Goal: Task Accomplishment & Management: Complete application form

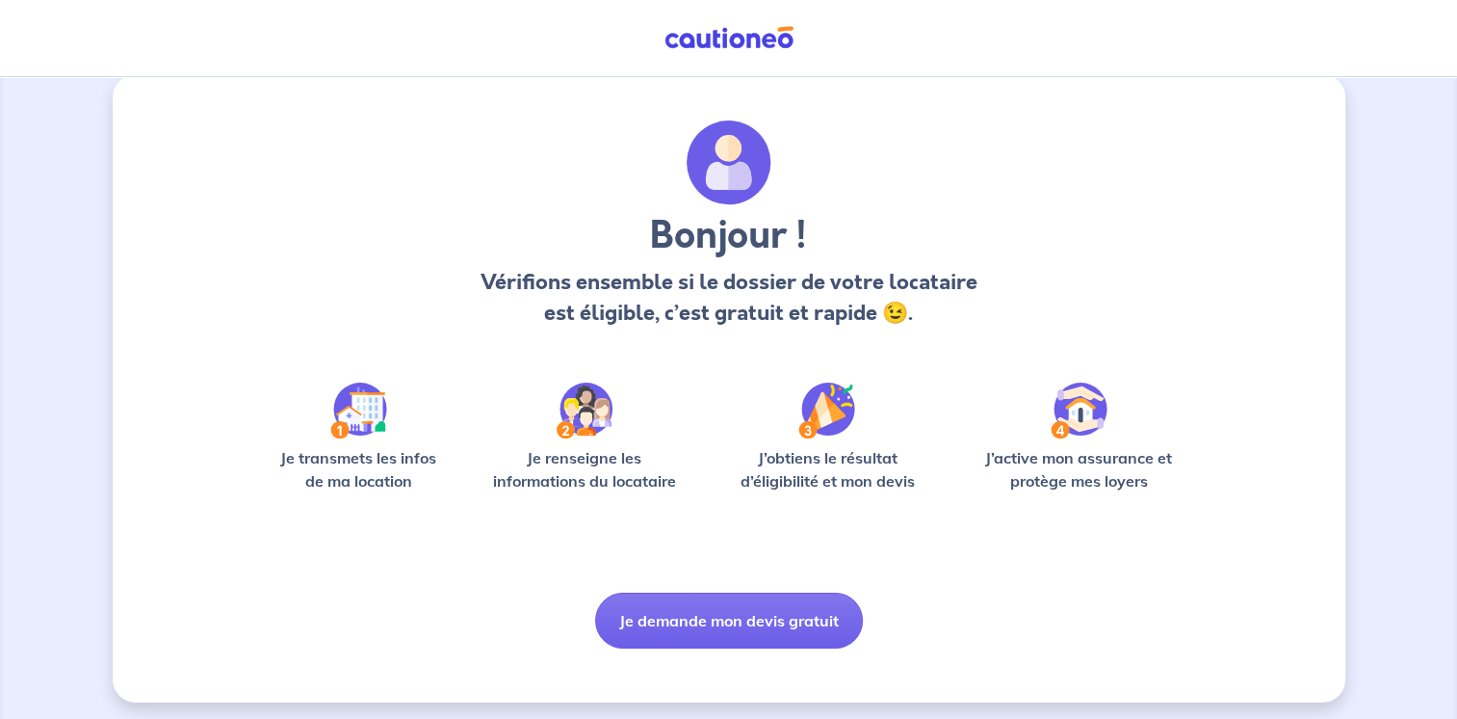
scroll to position [32, 0]
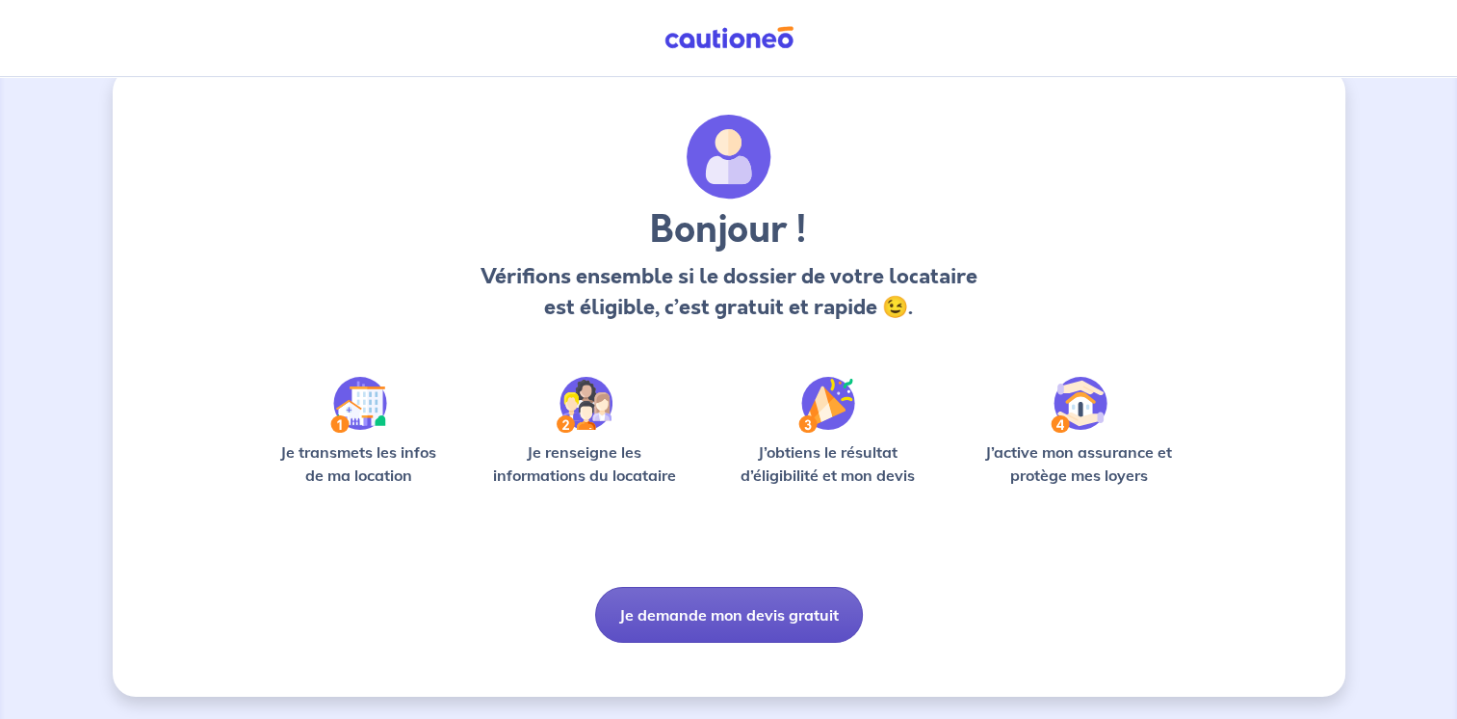
click at [717, 613] on button "Je demande mon devis gratuit" at bounding box center [729, 615] width 268 height 56
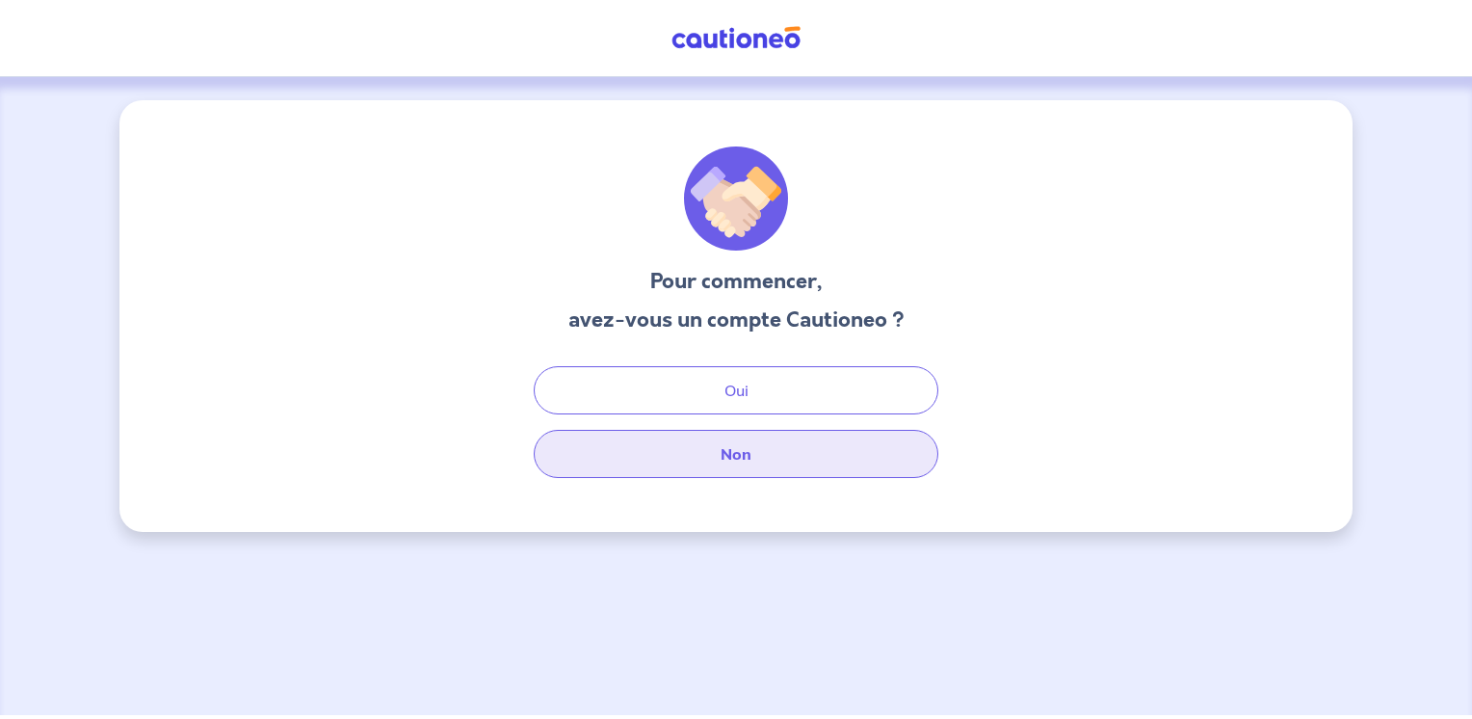
click at [711, 468] on button "Non" at bounding box center [736, 454] width 405 height 48
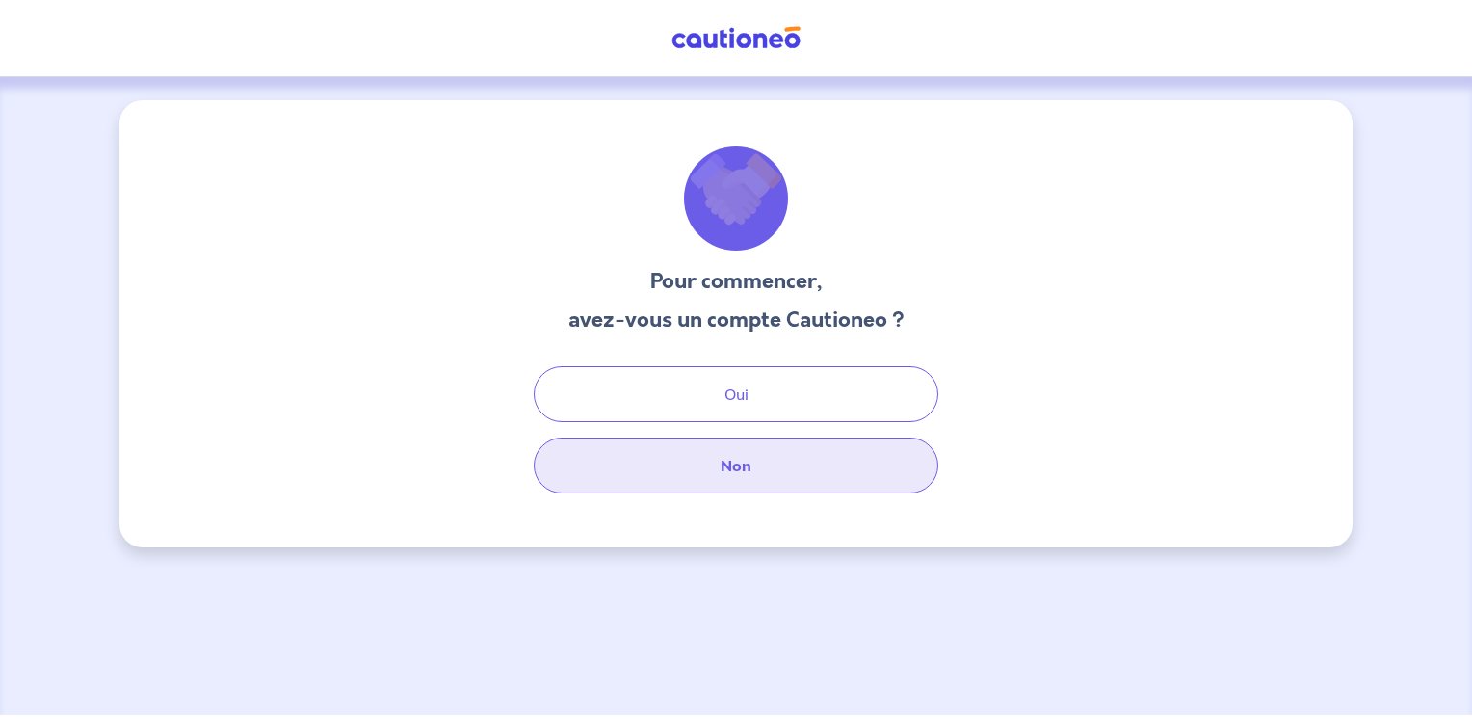
click at [718, 457] on button "Non" at bounding box center [736, 465] width 405 height 56
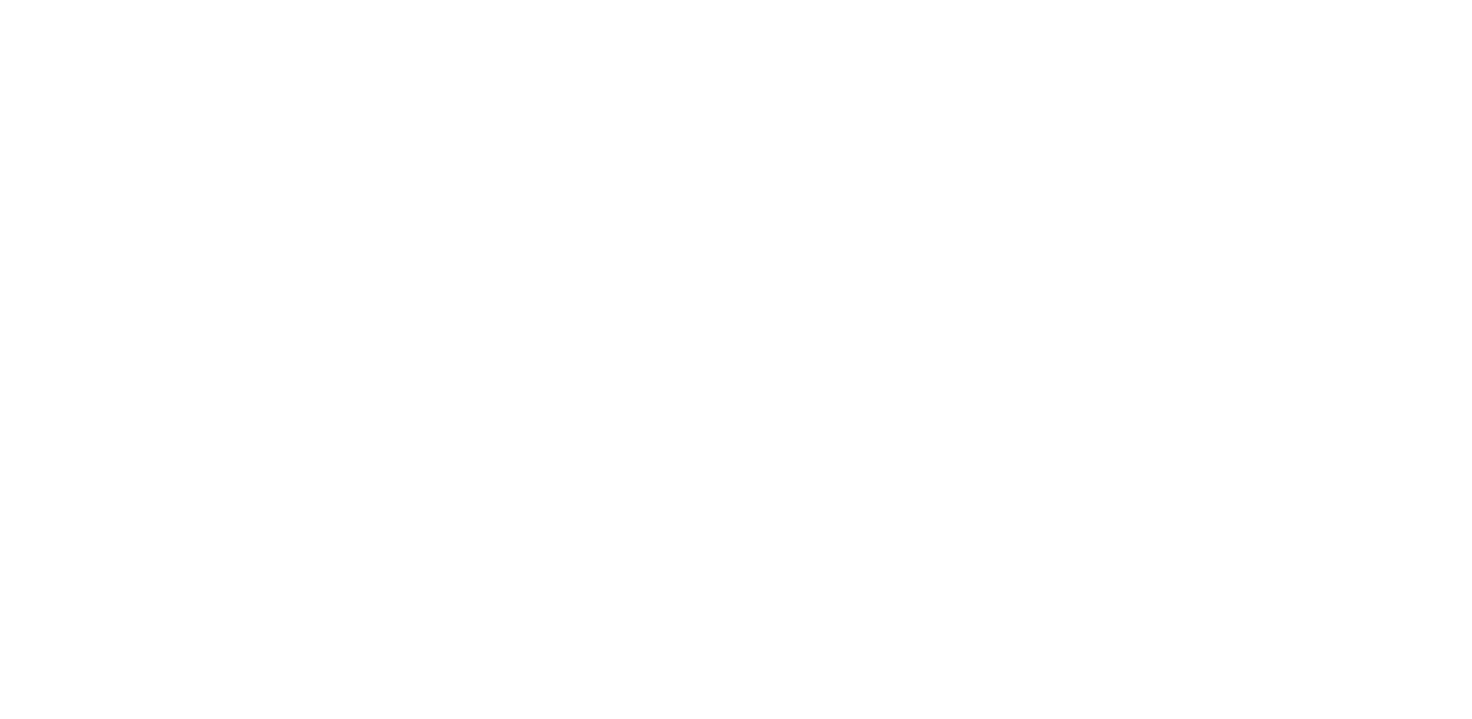
select select "FR"
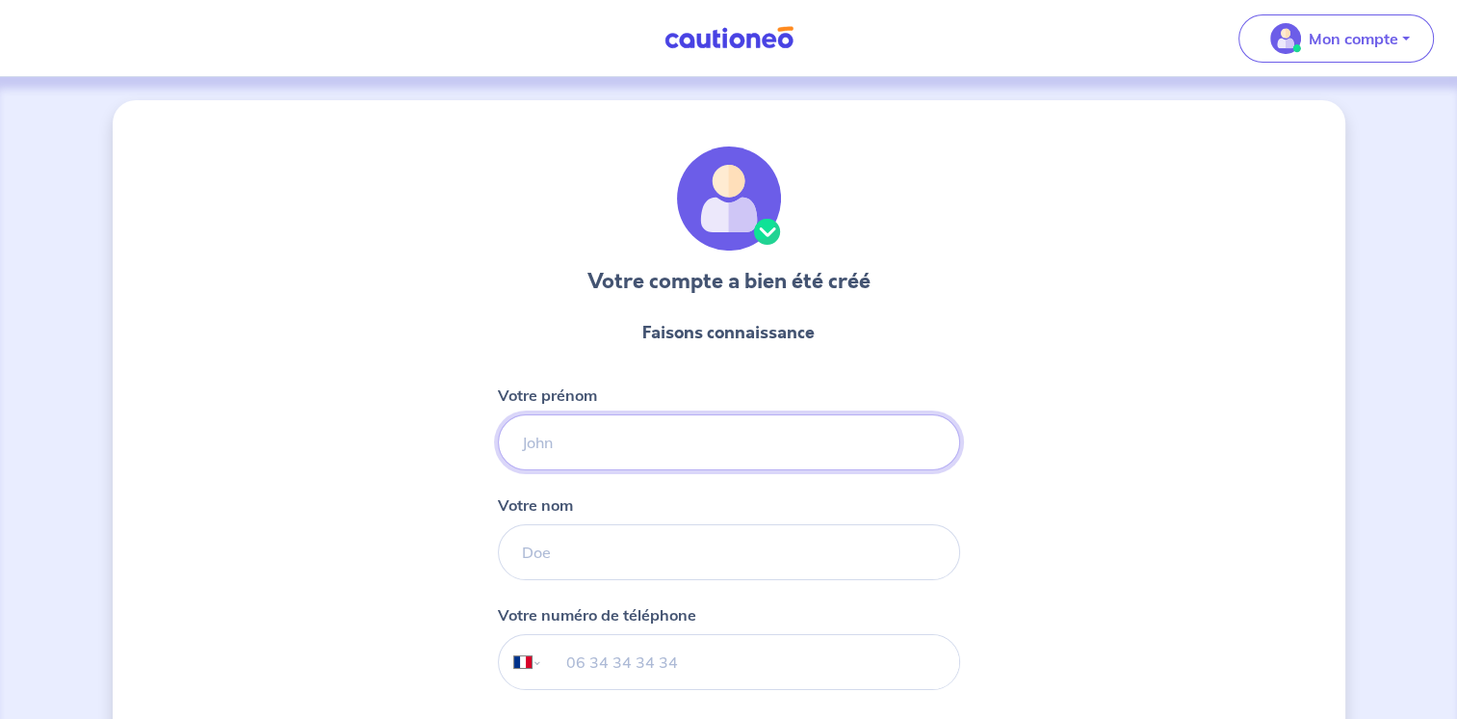
click at [717, 457] on input "Votre prénom" at bounding box center [729, 442] width 462 height 56
type input "[PERSON_NAME]"
click at [674, 541] on input "Votre nom" at bounding box center [729, 552] width 462 height 56
type input "CARREAU"
click at [637, 661] on input "tel" at bounding box center [750, 662] width 416 height 54
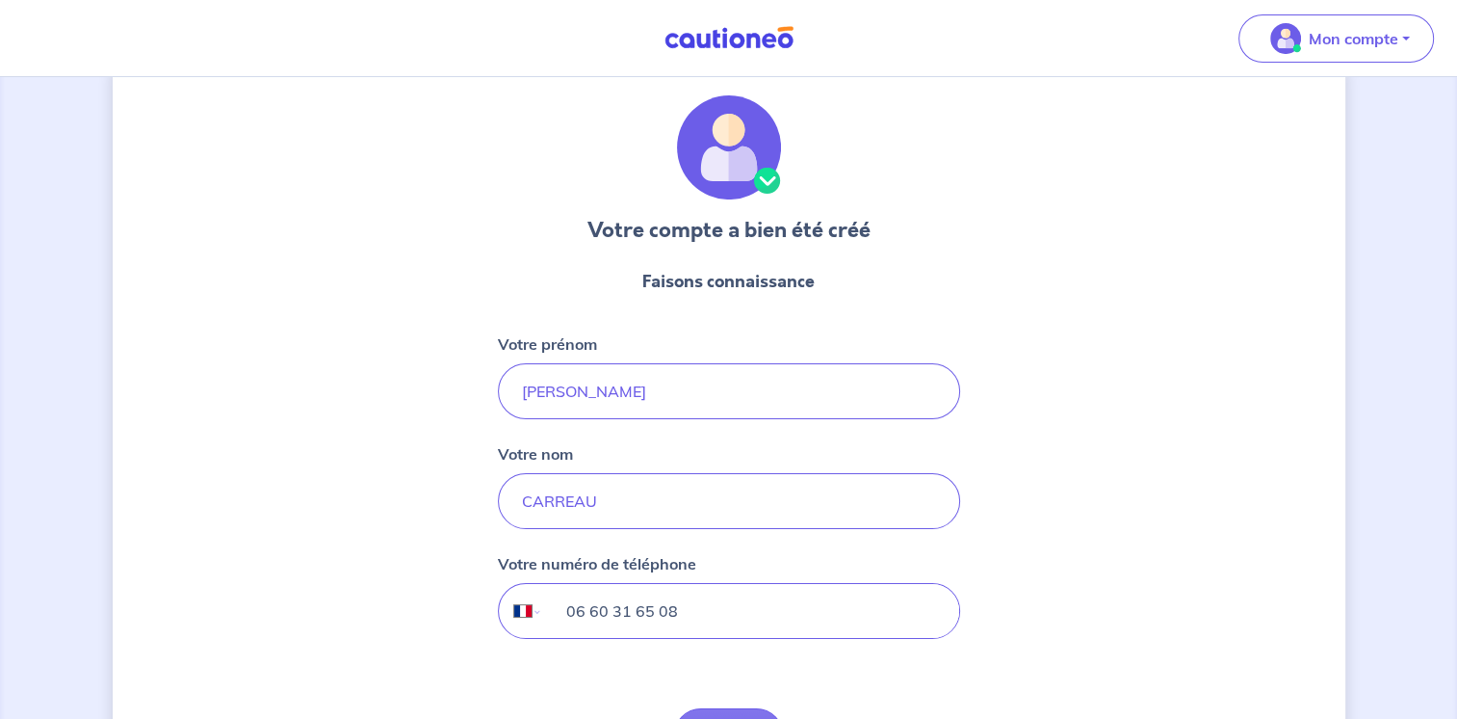
scroll to position [187, 0]
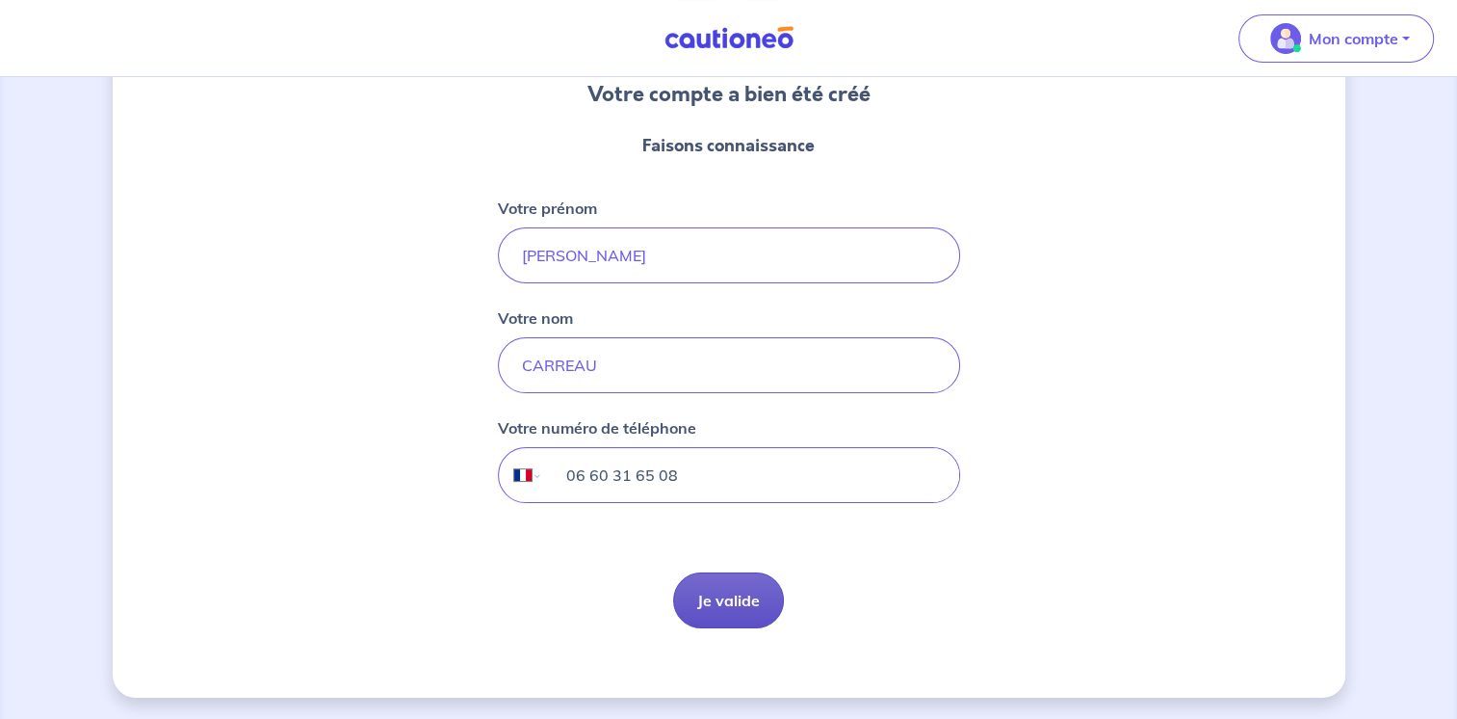
type input "06 60 31 65 08"
click at [715, 602] on button "Je valide" at bounding box center [728, 600] width 111 height 56
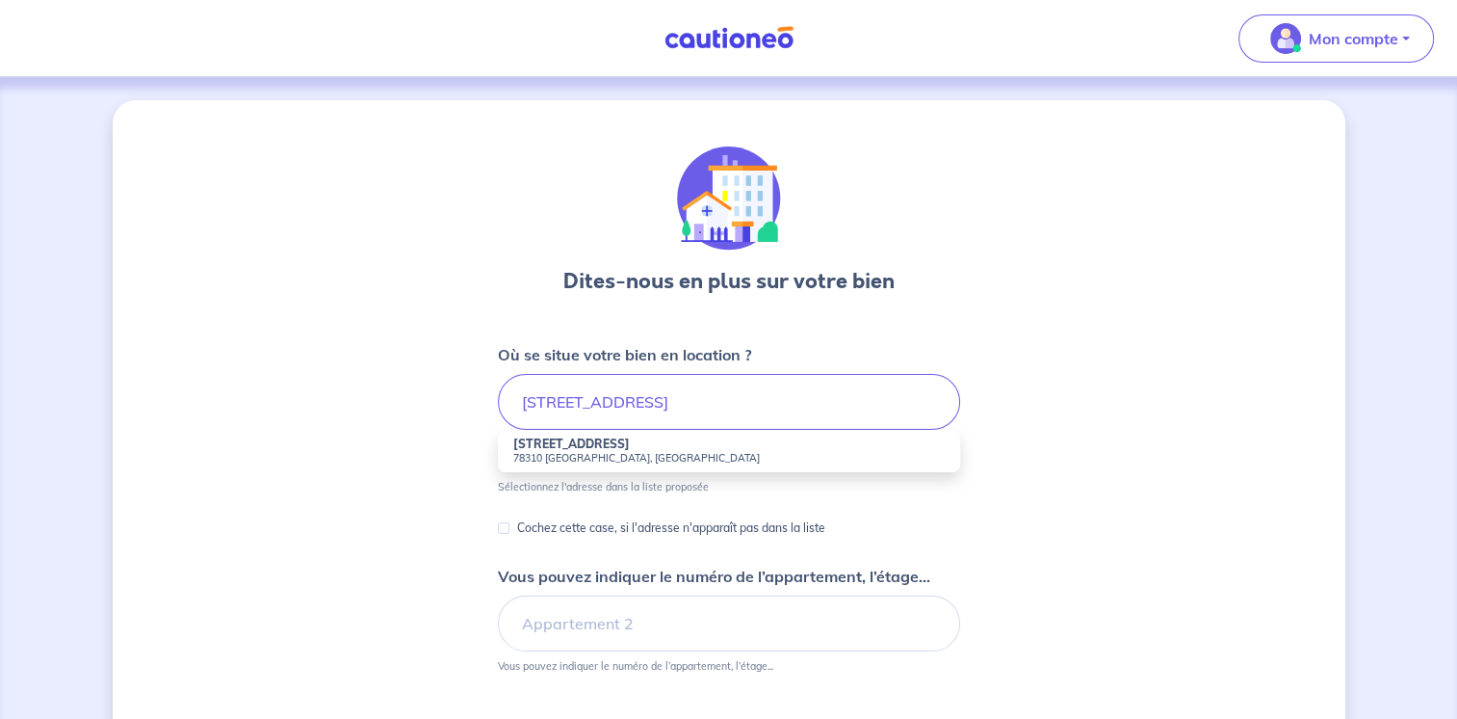
click at [619, 448] on strong "[STREET_ADDRESS]" at bounding box center [571, 443] width 117 height 14
type input "[STREET_ADDRESS]"
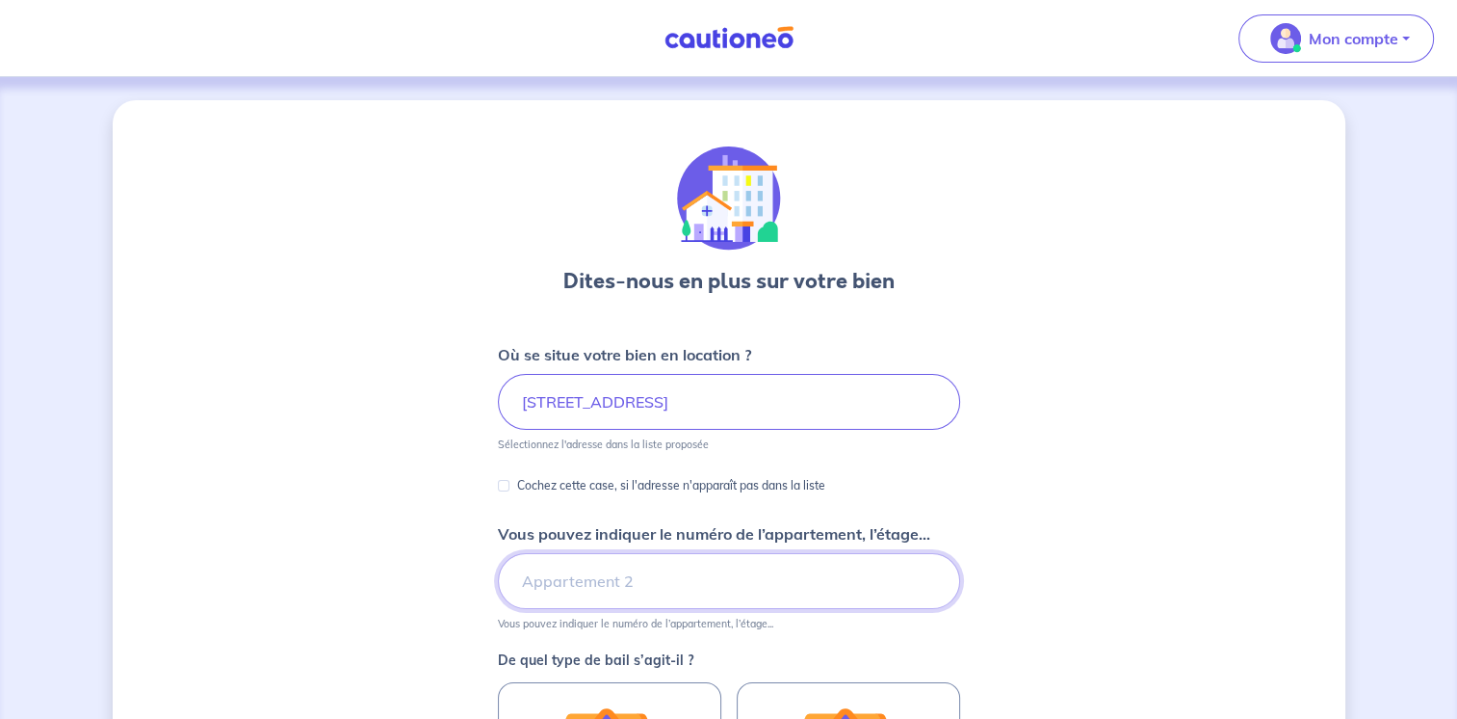
click at [651, 588] on input "Vous pouvez indiquer le numéro de l’appartement, l’étage..." at bounding box center [729, 581] width 462 height 56
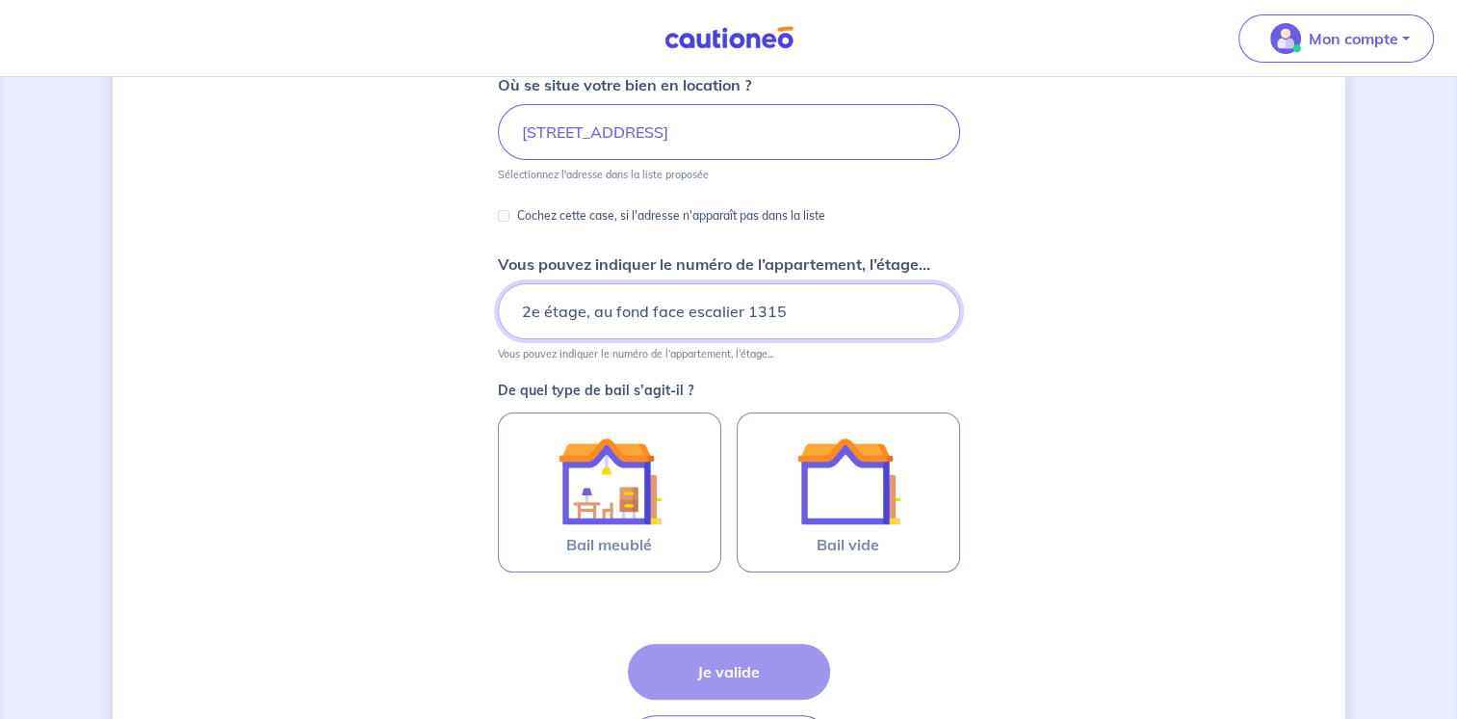
scroll to position [281, 0]
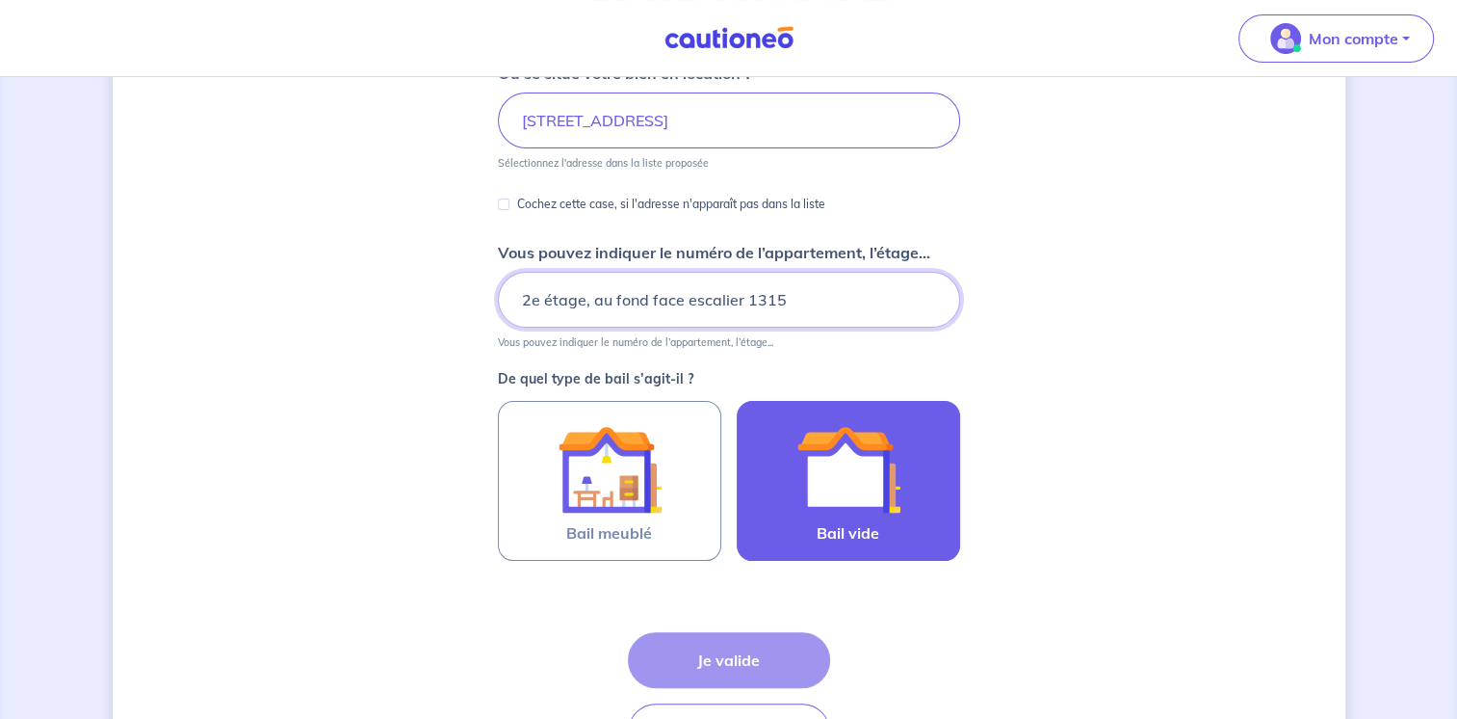
type input "2e étage, au fond face escalier 1315"
click at [864, 490] on img at bounding box center [849, 469] width 104 height 104
click at [0, 0] on input "Bail vide" at bounding box center [0, 0] width 0 height 0
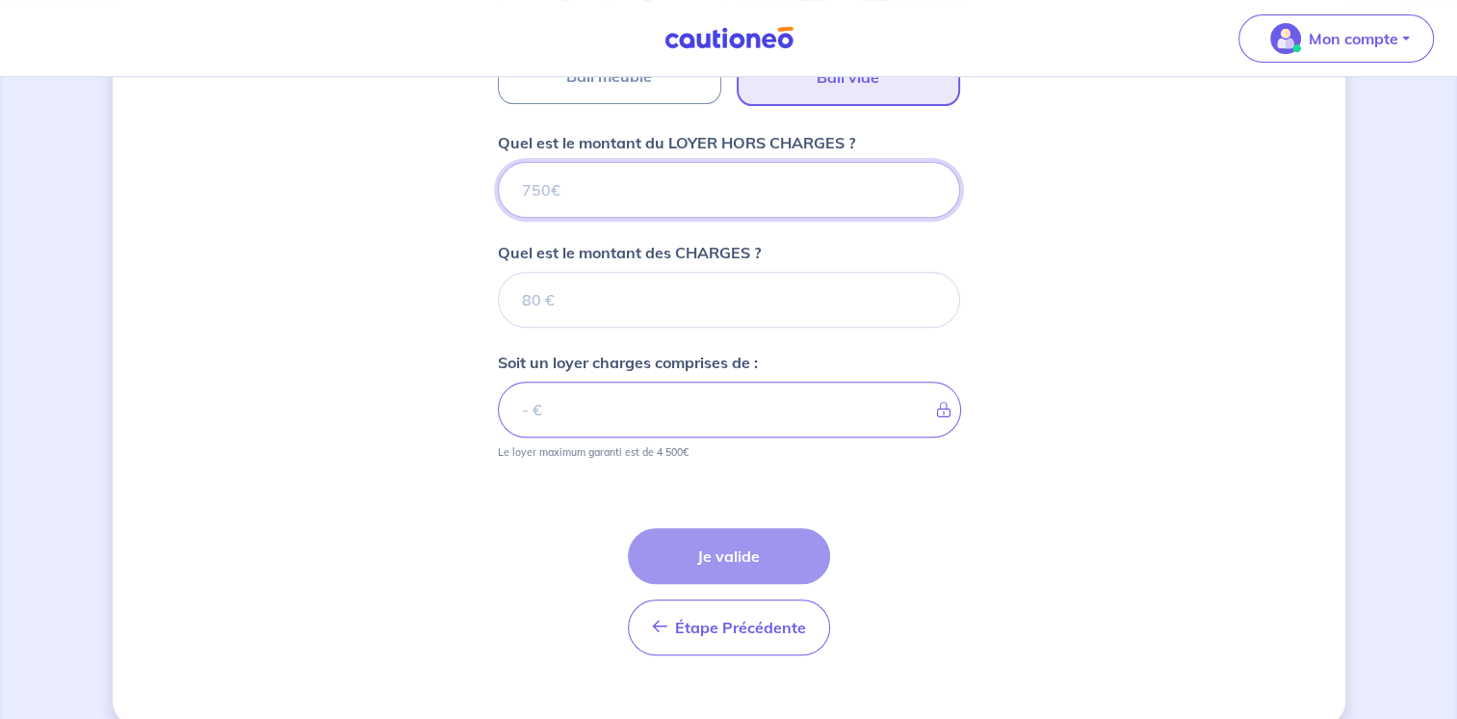
scroll to position [763, 0]
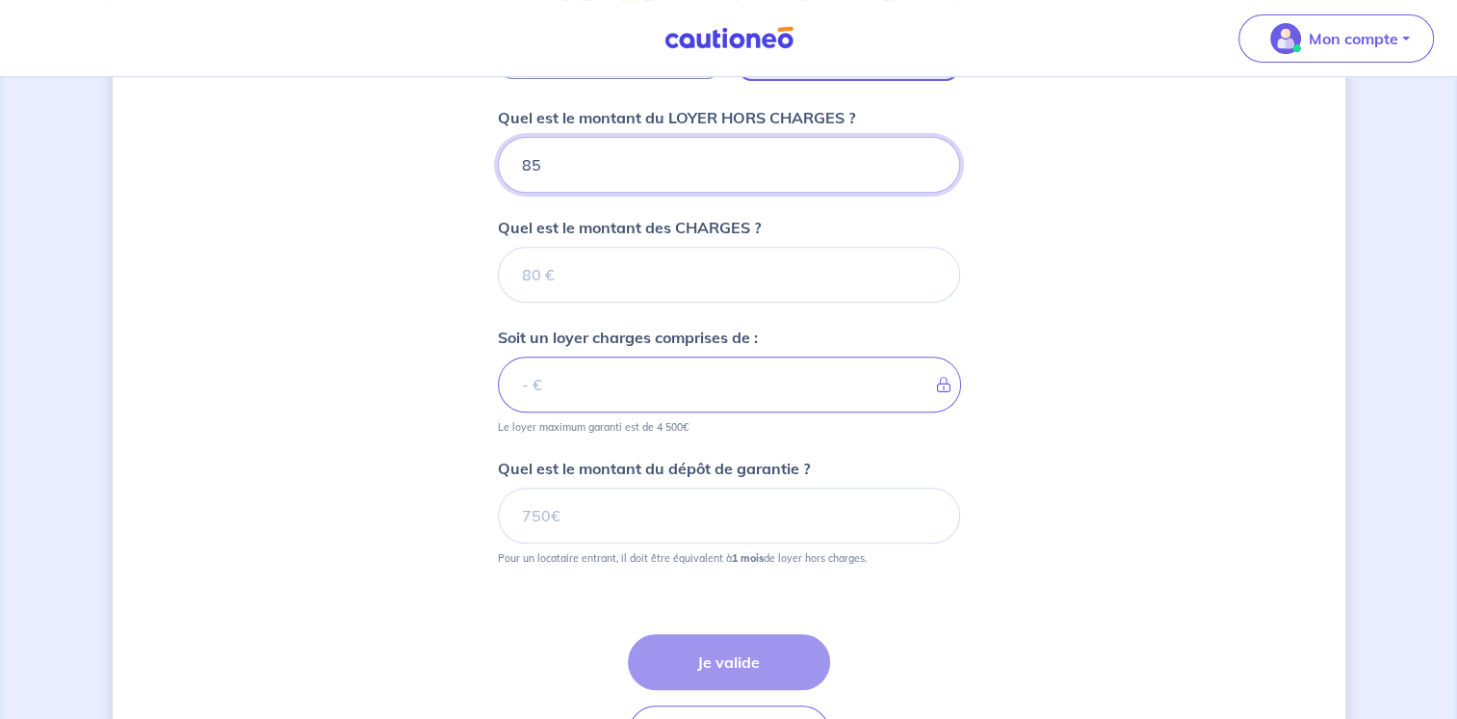
type input "850"
click at [559, 273] on input "Quel est le montant des CHARGES ?" at bounding box center [729, 275] width 462 height 56
type input "70"
type input "920"
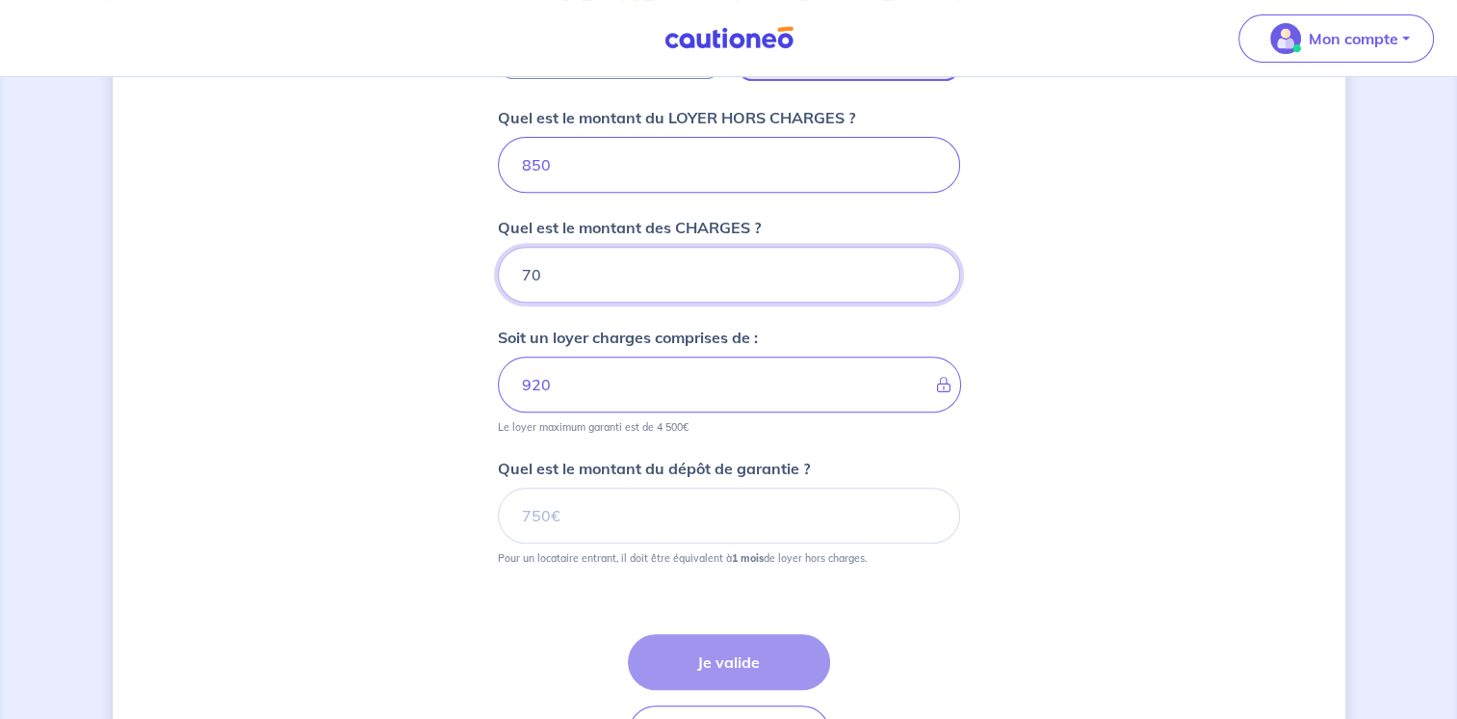
type input "70"
click at [793, 513] on input "Quel est le montant du dépôt de garantie ?" at bounding box center [729, 515] width 462 height 56
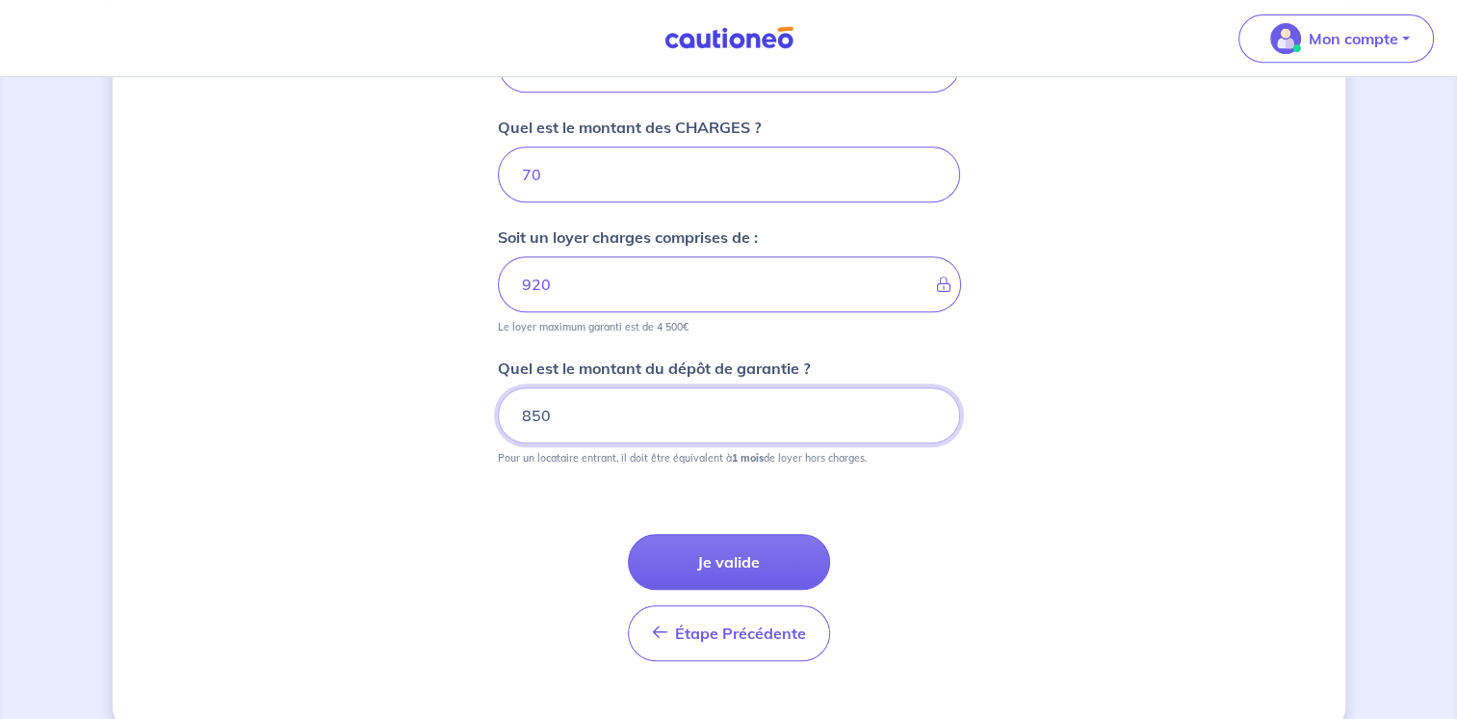
scroll to position [878, 0]
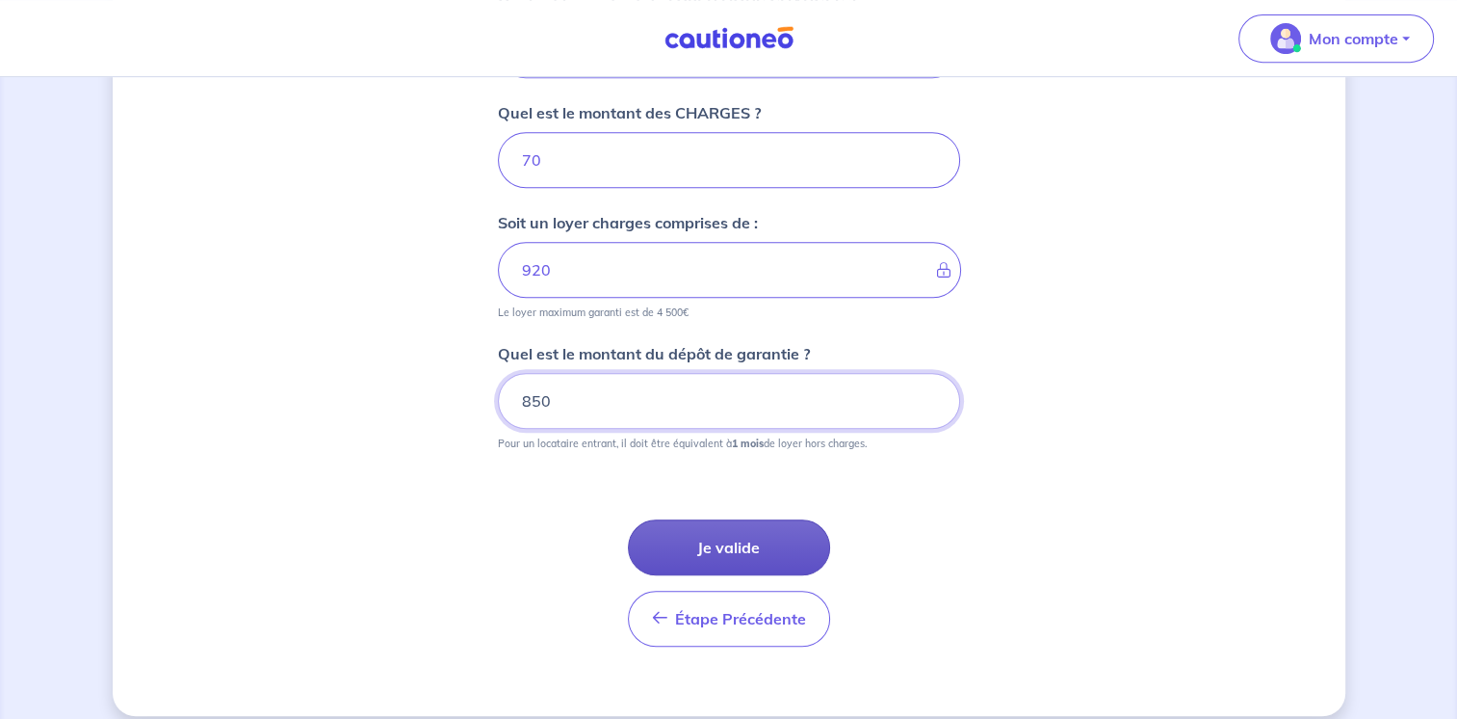
type input "850"
click at [782, 550] on button "Je valide" at bounding box center [729, 547] width 202 height 56
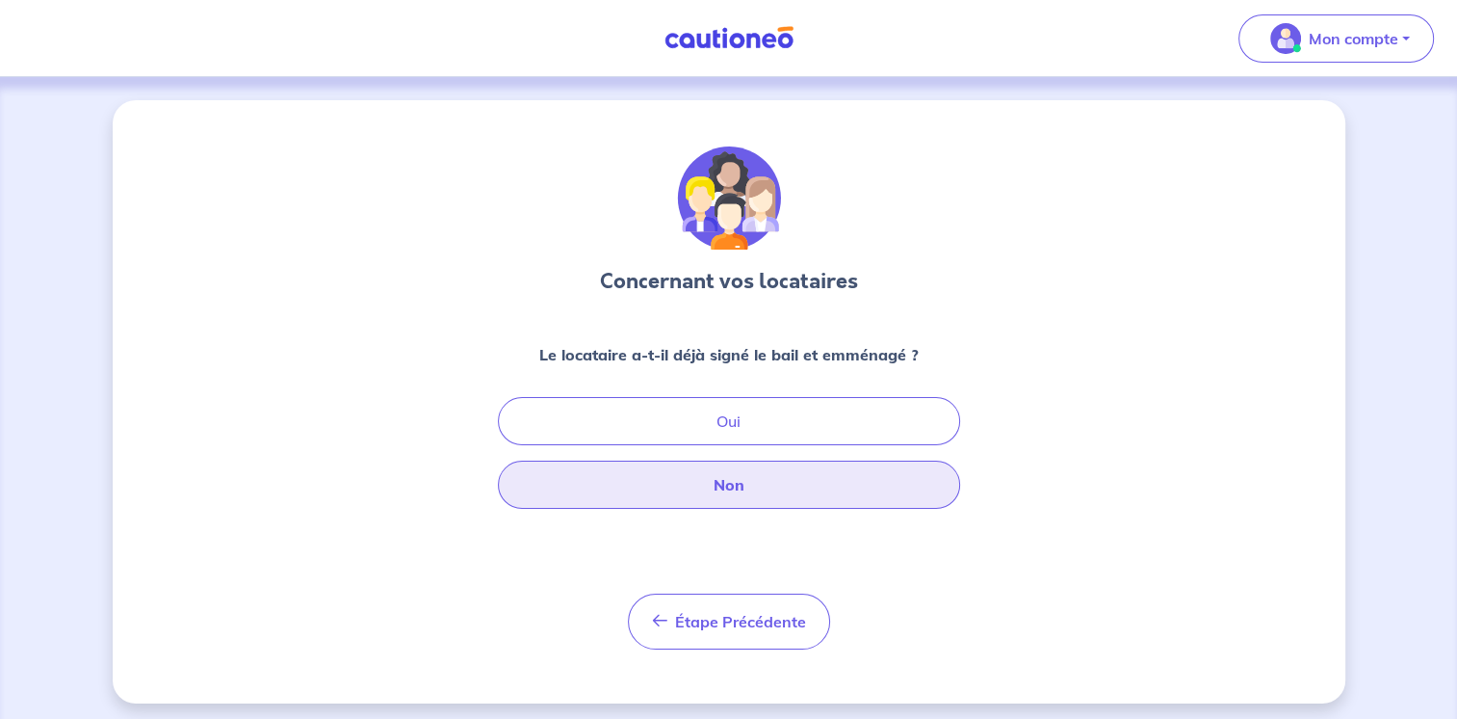
click at [773, 487] on button "Non" at bounding box center [729, 484] width 462 height 48
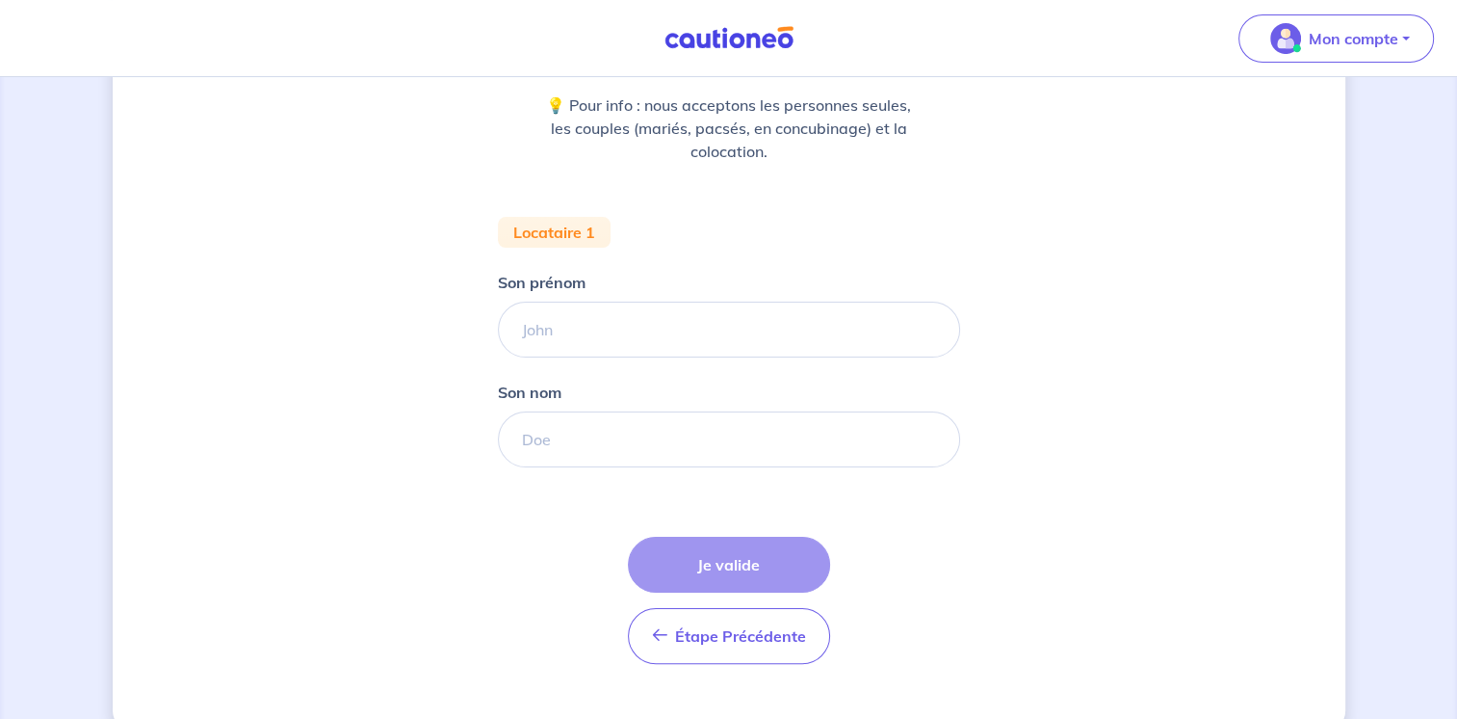
scroll to position [285, 0]
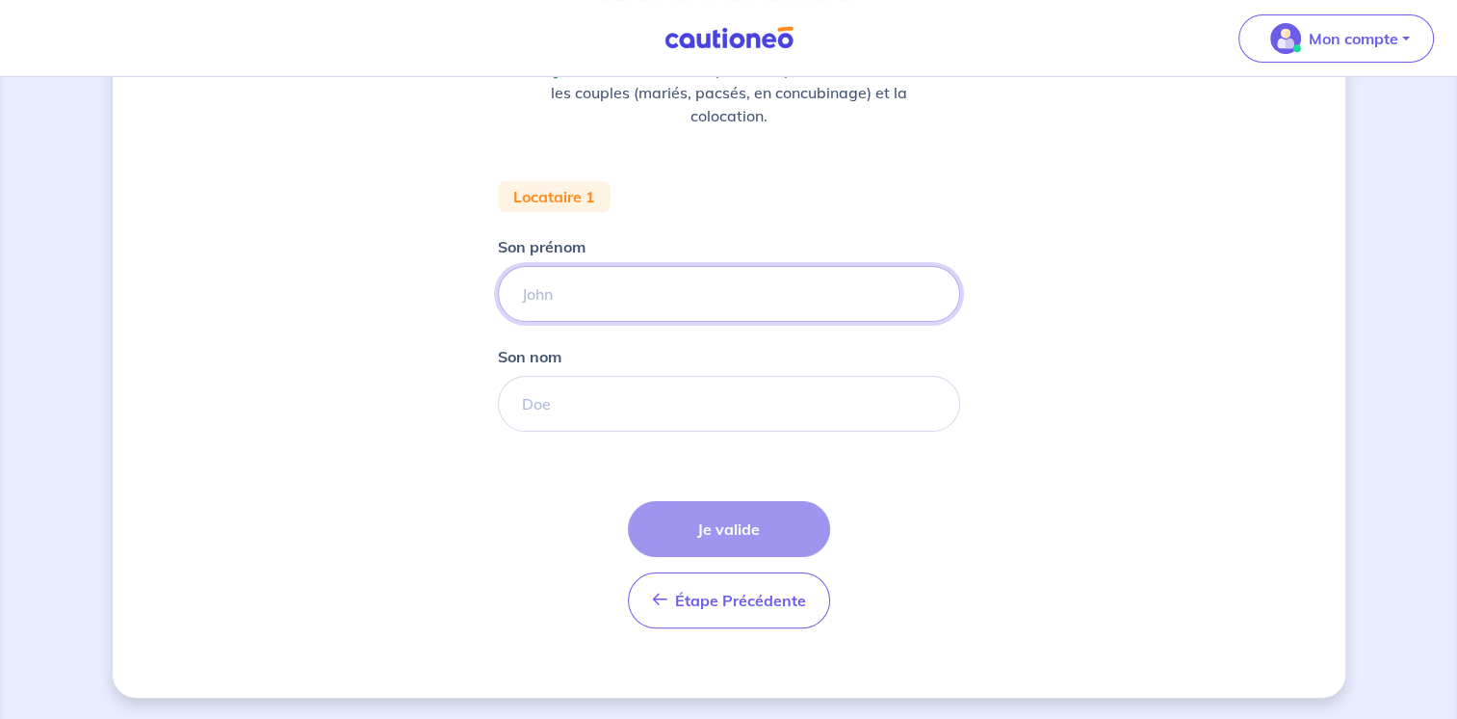
click at [674, 302] on input "Son prénom" at bounding box center [729, 294] width 462 height 56
type input "[PERSON_NAME]"
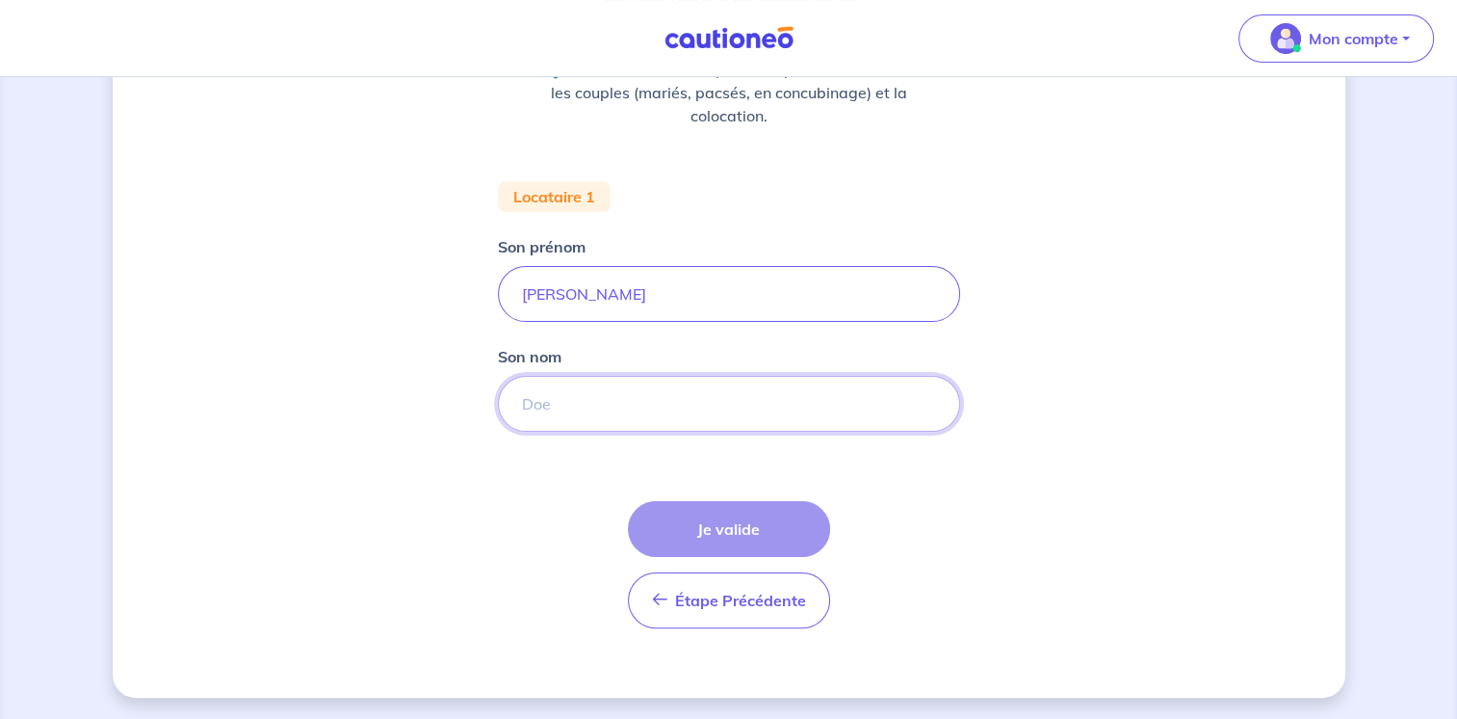
click at [620, 407] on input "Son nom" at bounding box center [729, 404] width 462 height 56
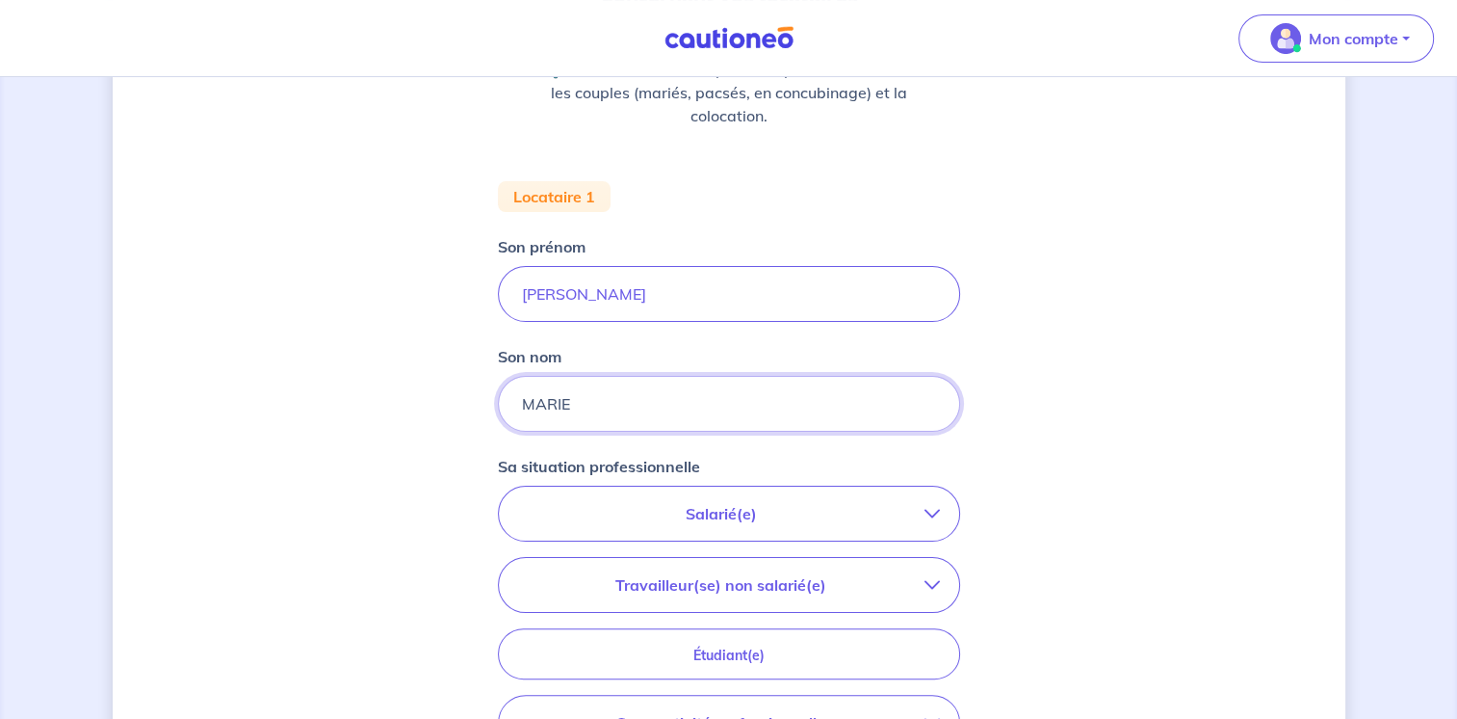
type input "MARIE"
click at [929, 508] on icon "button" at bounding box center [932, 513] width 15 height 15
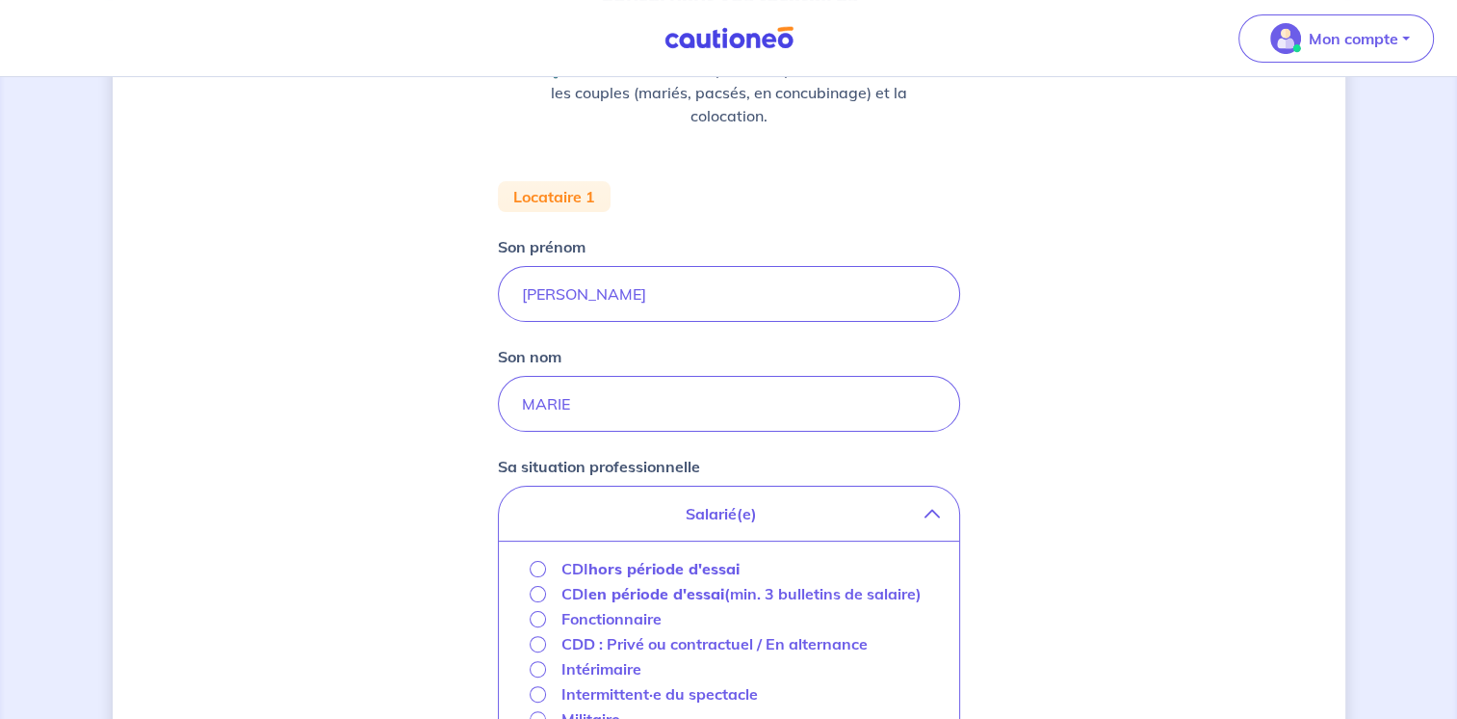
click at [732, 561] on strong "hors période d'essai" at bounding box center [664, 568] width 151 height 19
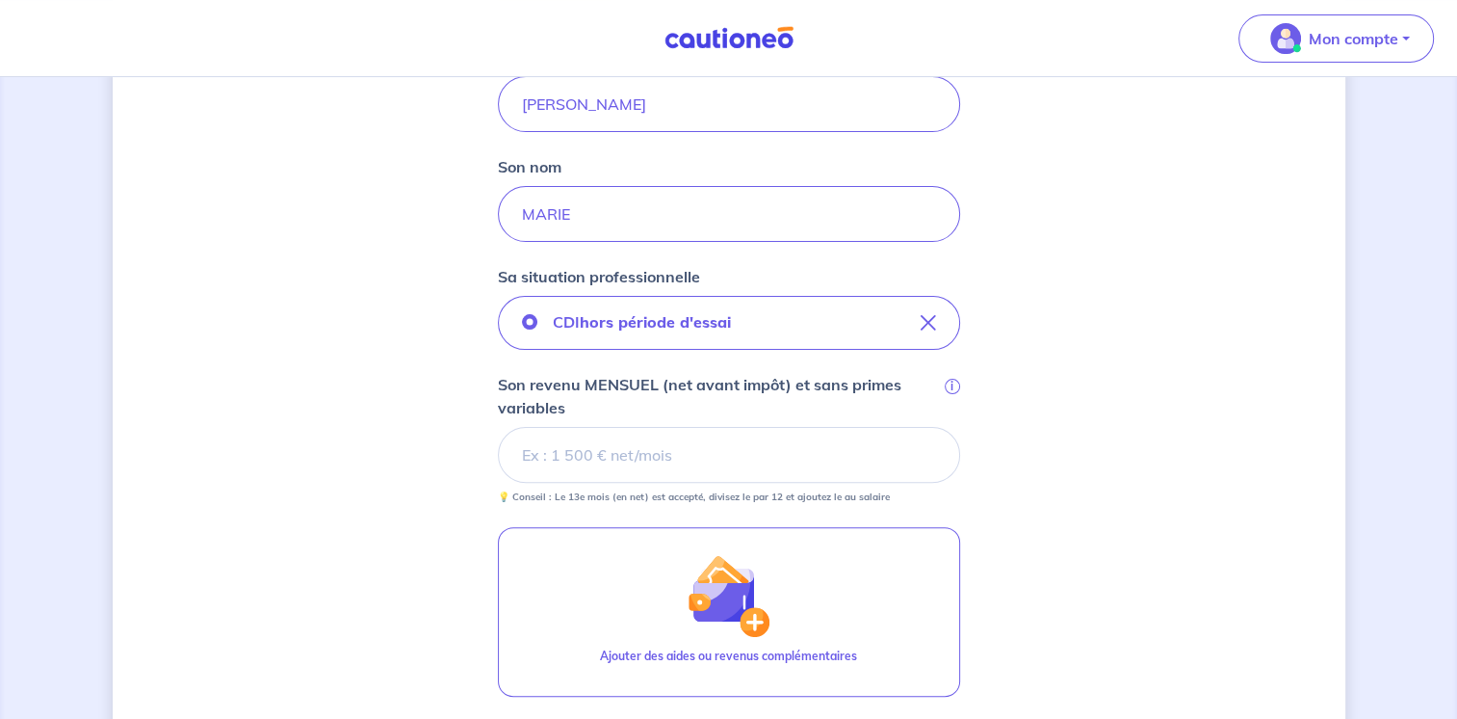
scroll to position [484, 0]
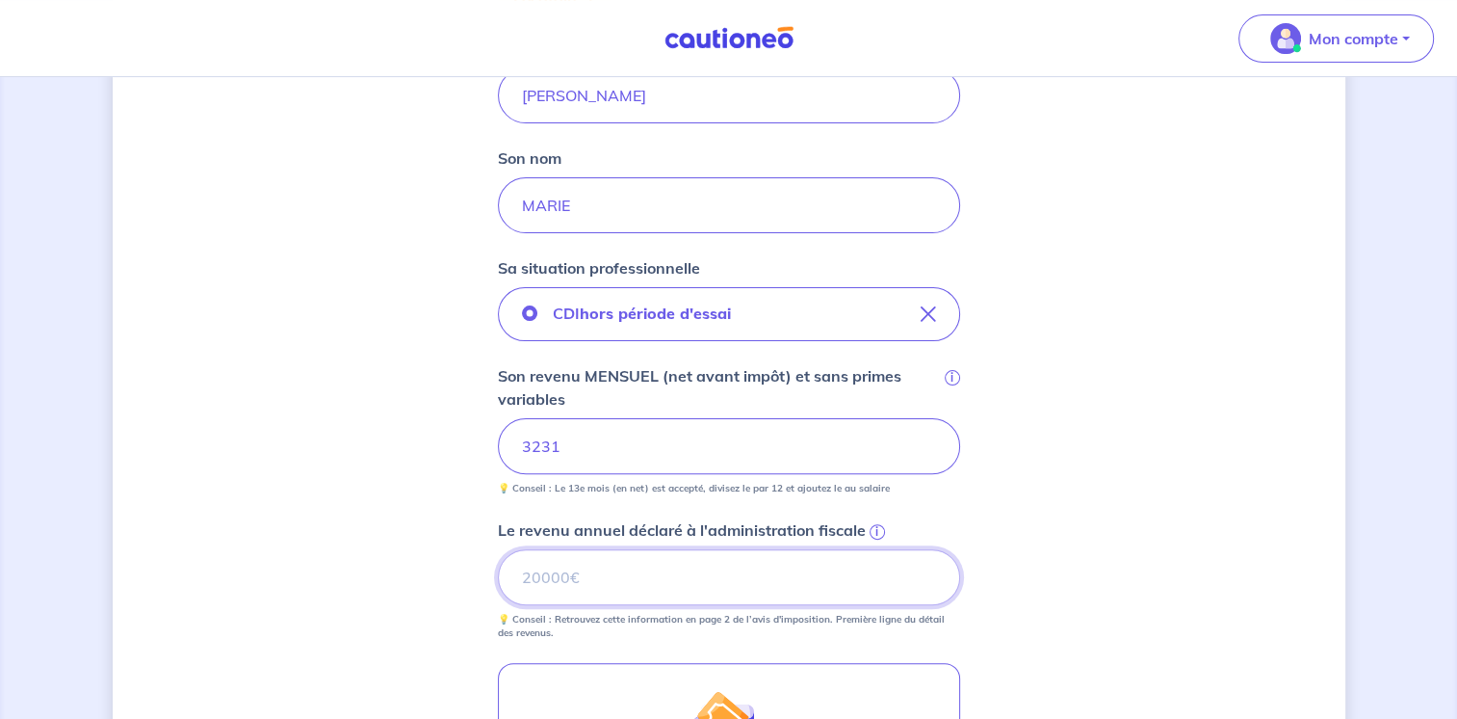
click at [681, 584] on input "Le revenu annuel déclaré à l'administration fiscale i" at bounding box center [729, 577] width 462 height 56
click at [875, 534] on span "i" at bounding box center [877, 531] width 15 height 15
click at [875, 549] on input "Le revenu annuel déclaré à l'administration fiscale i" at bounding box center [729, 577] width 462 height 56
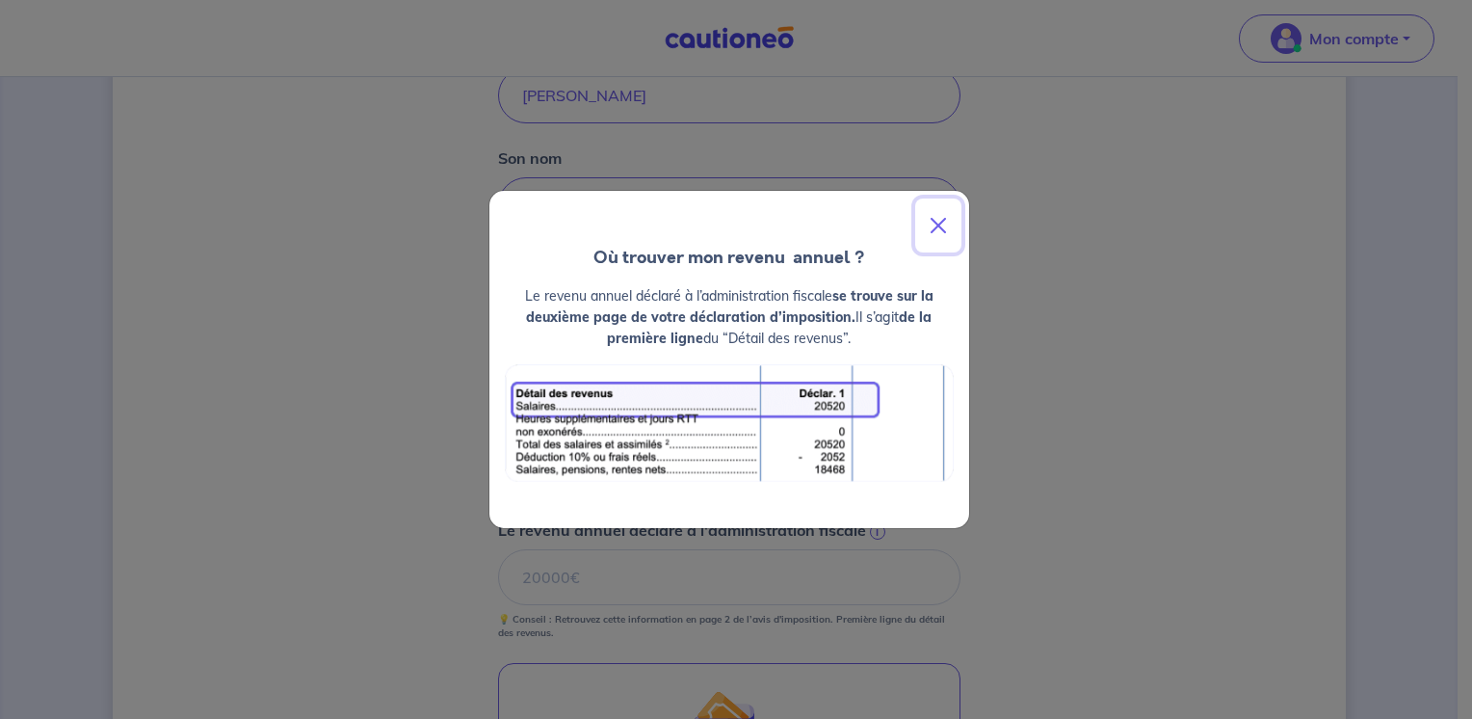
click at [935, 219] on button "Close" at bounding box center [938, 225] width 46 height 54
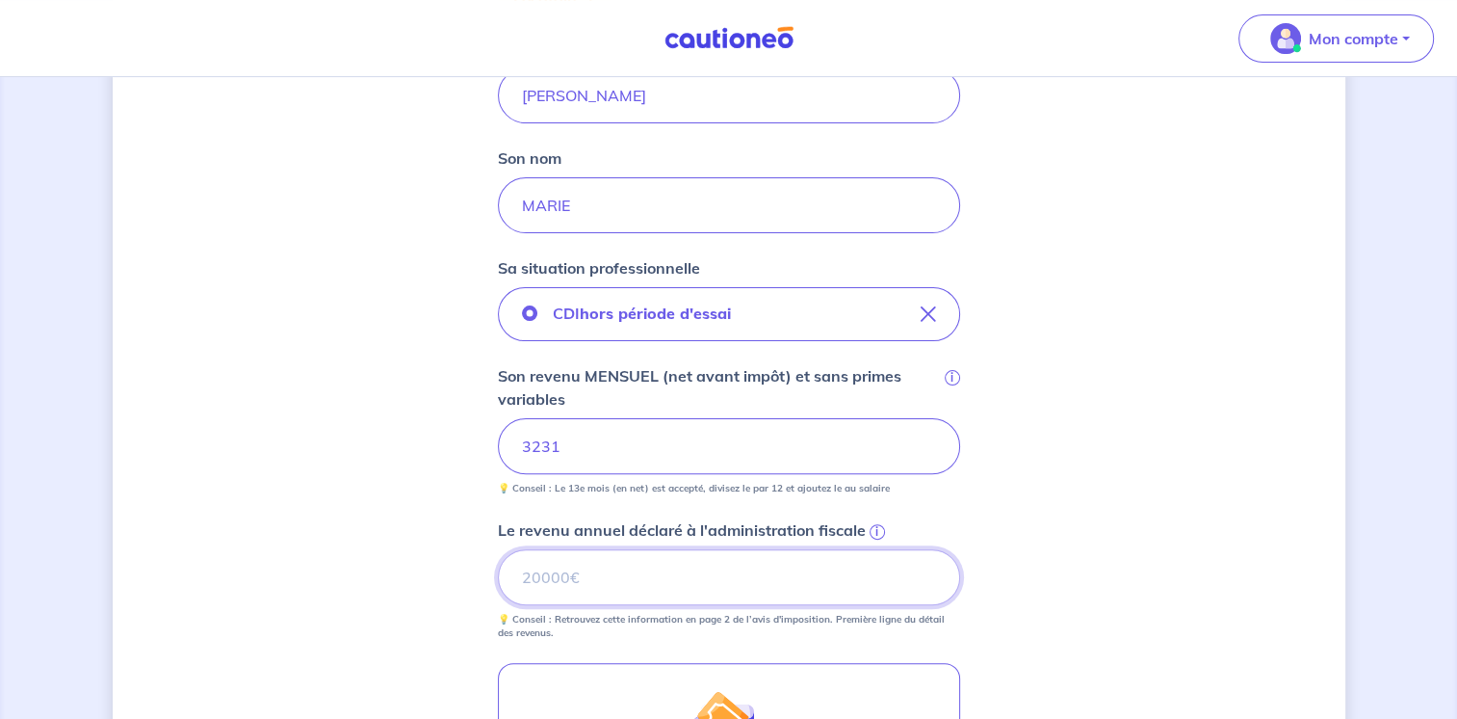
click at [593, 576] on input "Le revenu annuel déclaré à l'administration fiscale i" at bounding box center [729, 577] width 462 height 56
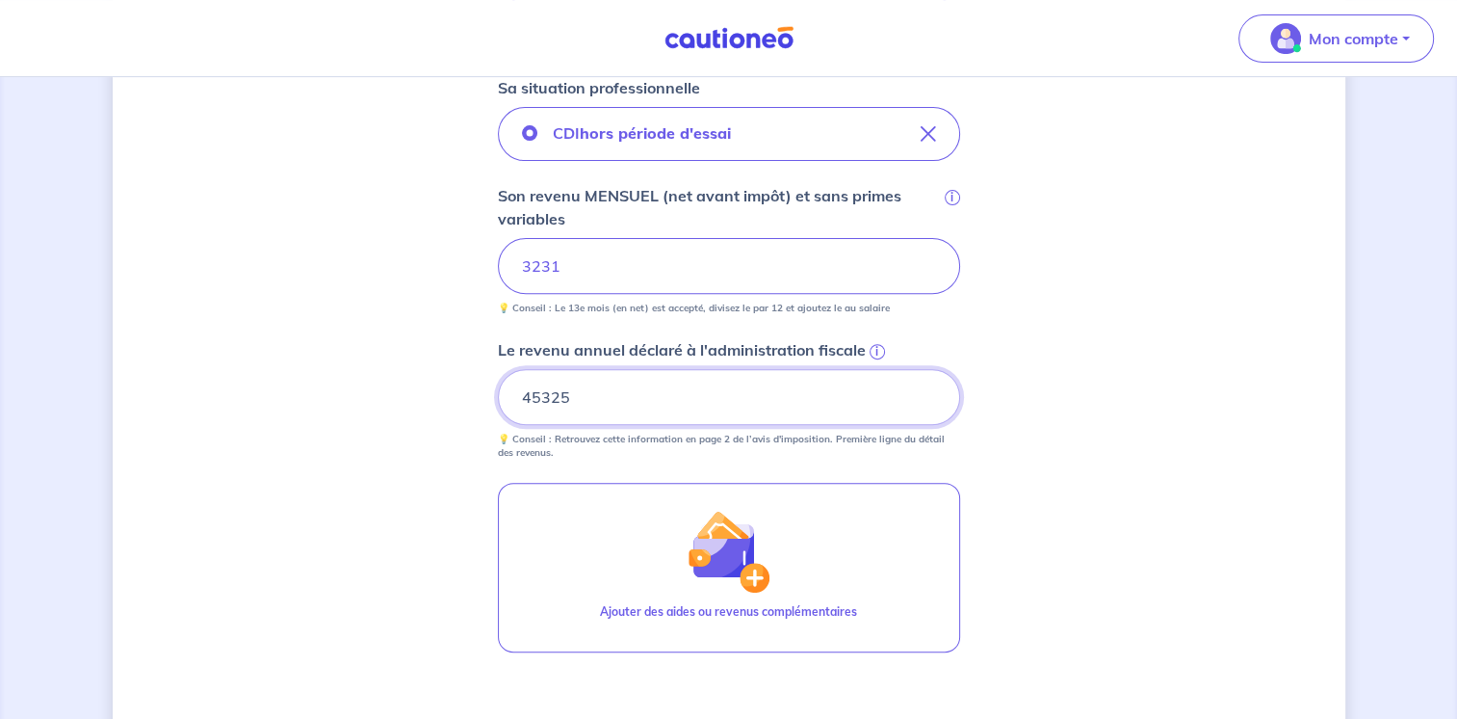
scroll to position [656, 0]
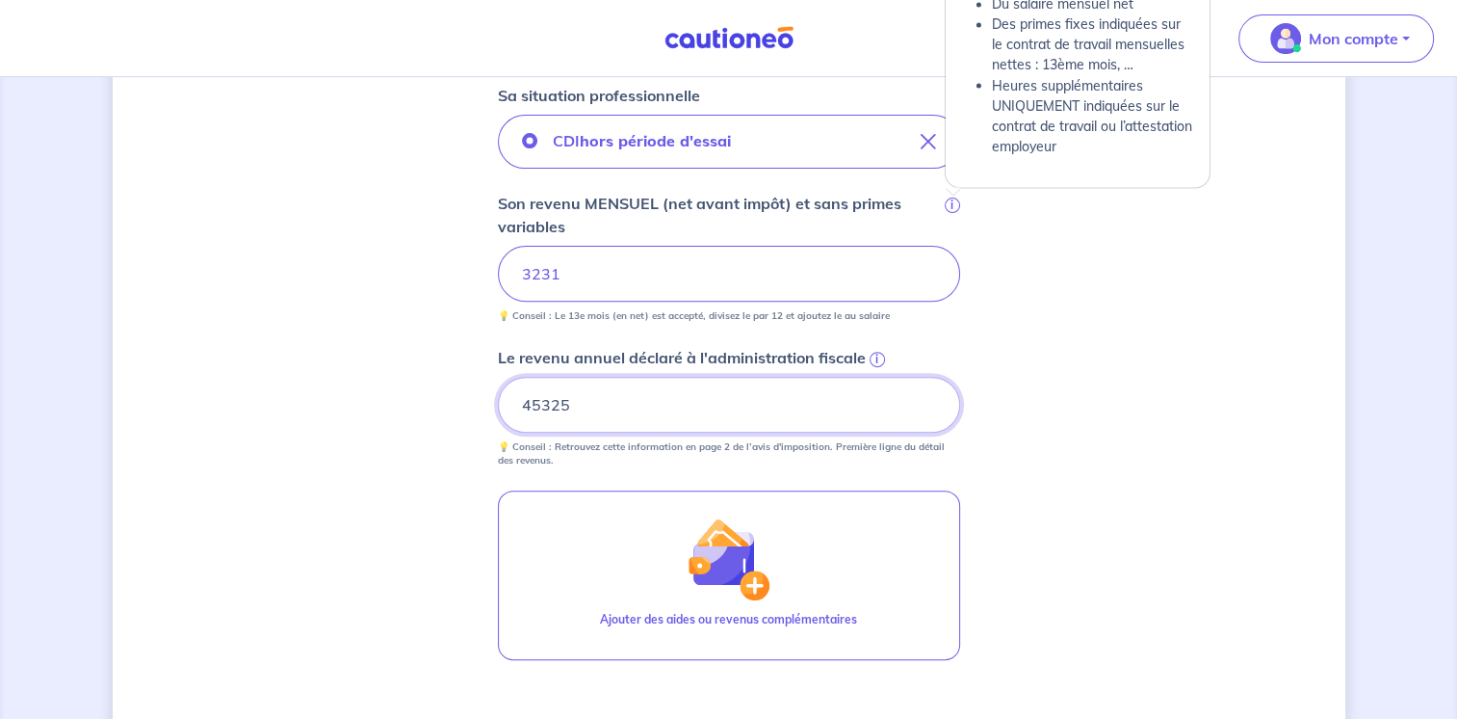
type input "45325"
click at [948, 198] on span "i" at bounding box center [952, 204] width 15 height 15
click at [948, 246] on input "3231" at bounding box center [729, 274] width 462 height 56
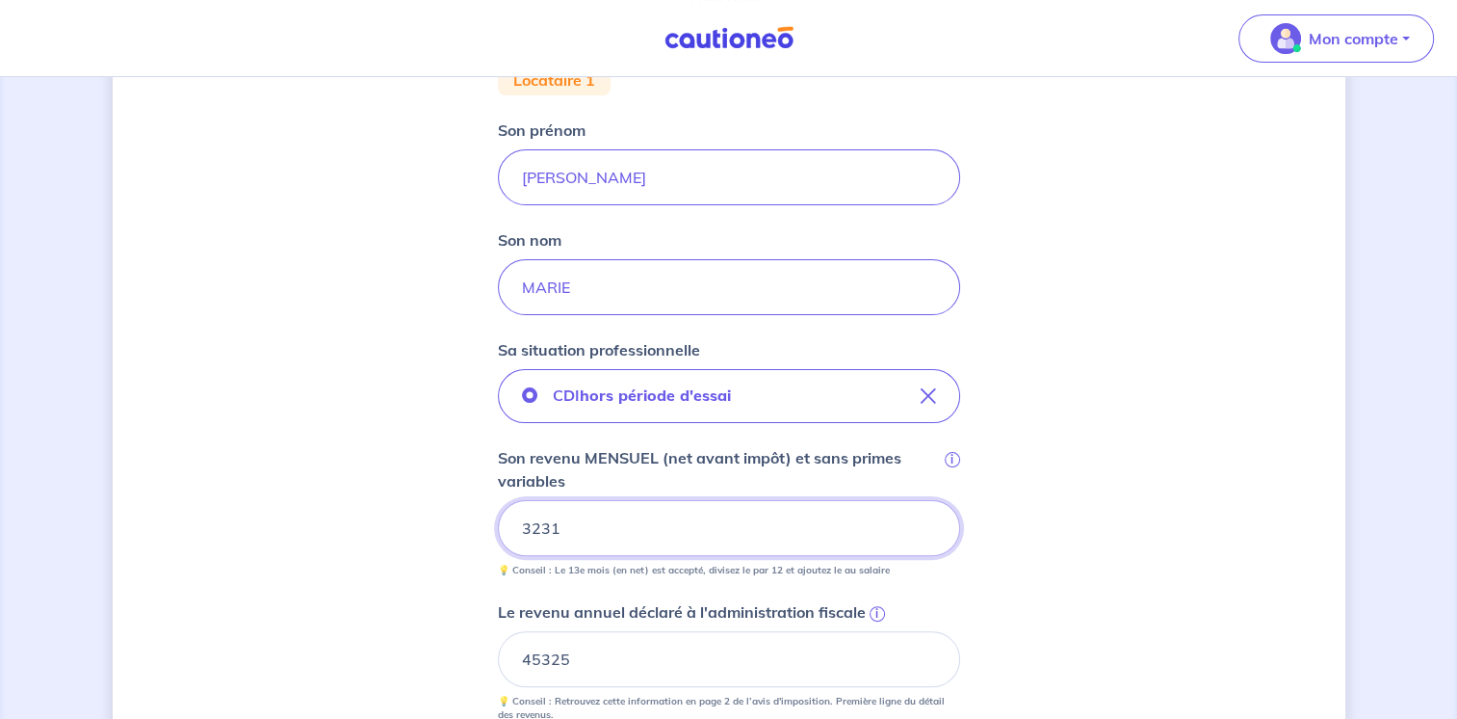
scroll to position [416, 0]
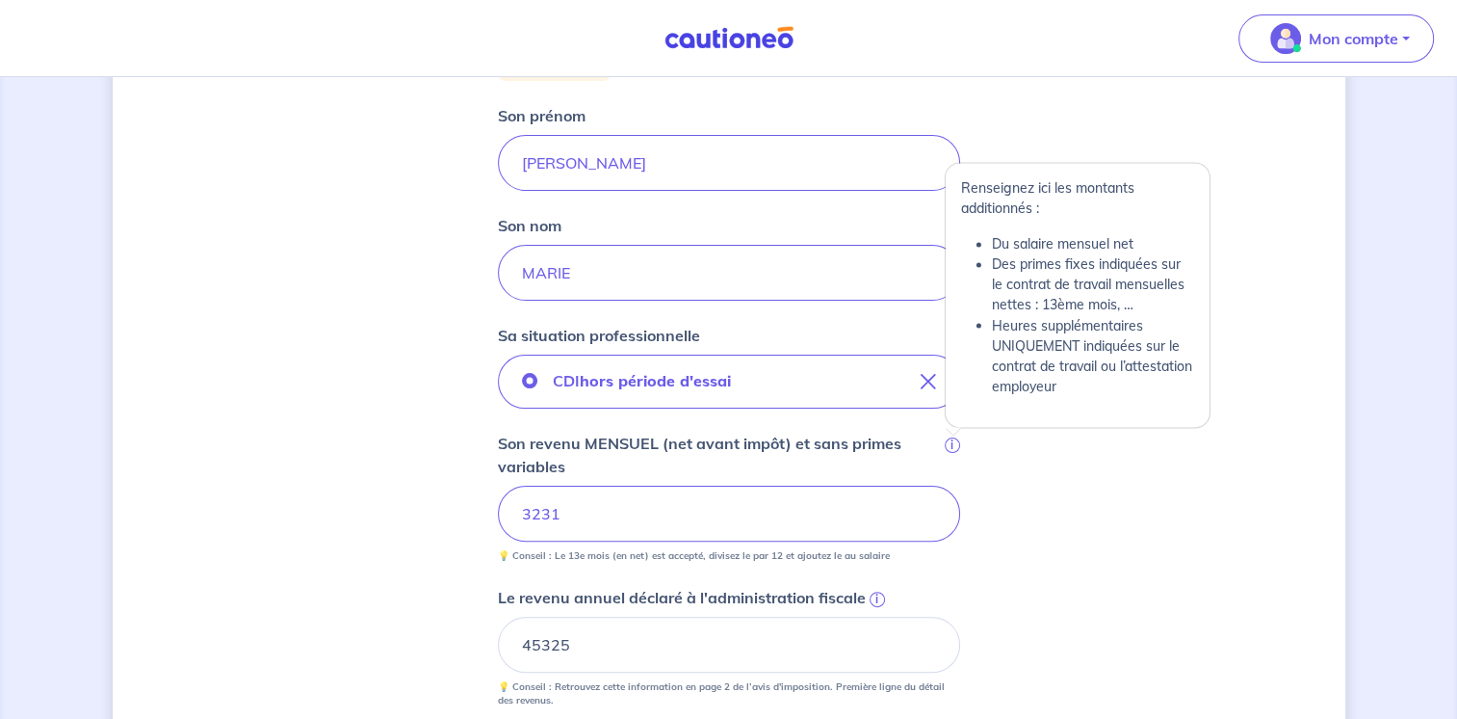
click at [957, 440] on span "i" at bounding box center [952, 444] width 15 height 15
click at [957, 485] on input "3231" at bounding box center [729, 513] width 462 height 56
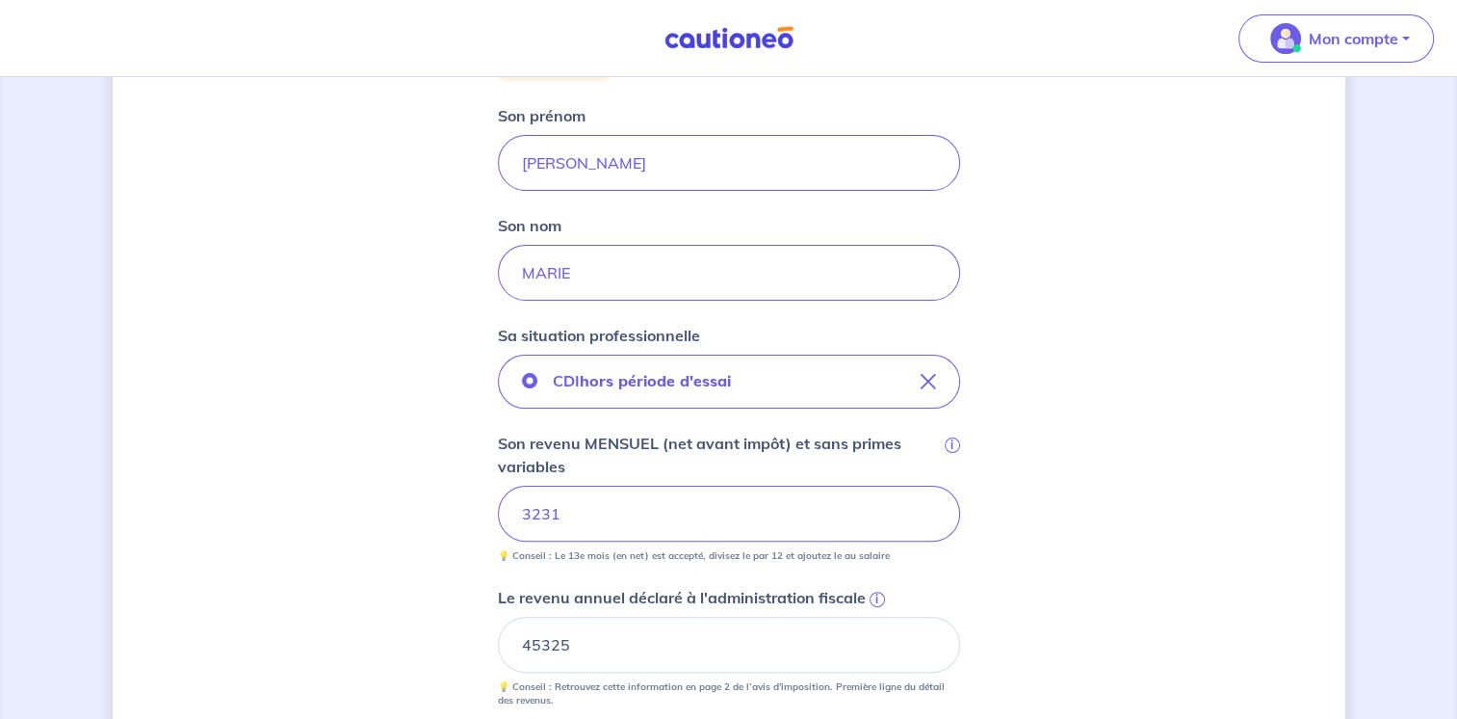
click at [1036, 462] on div "Concernant vos locataires 💡 Pour info : nous acceptons les personnes seules, le…" at bounding box center [729, 436] width 1233 height 1505
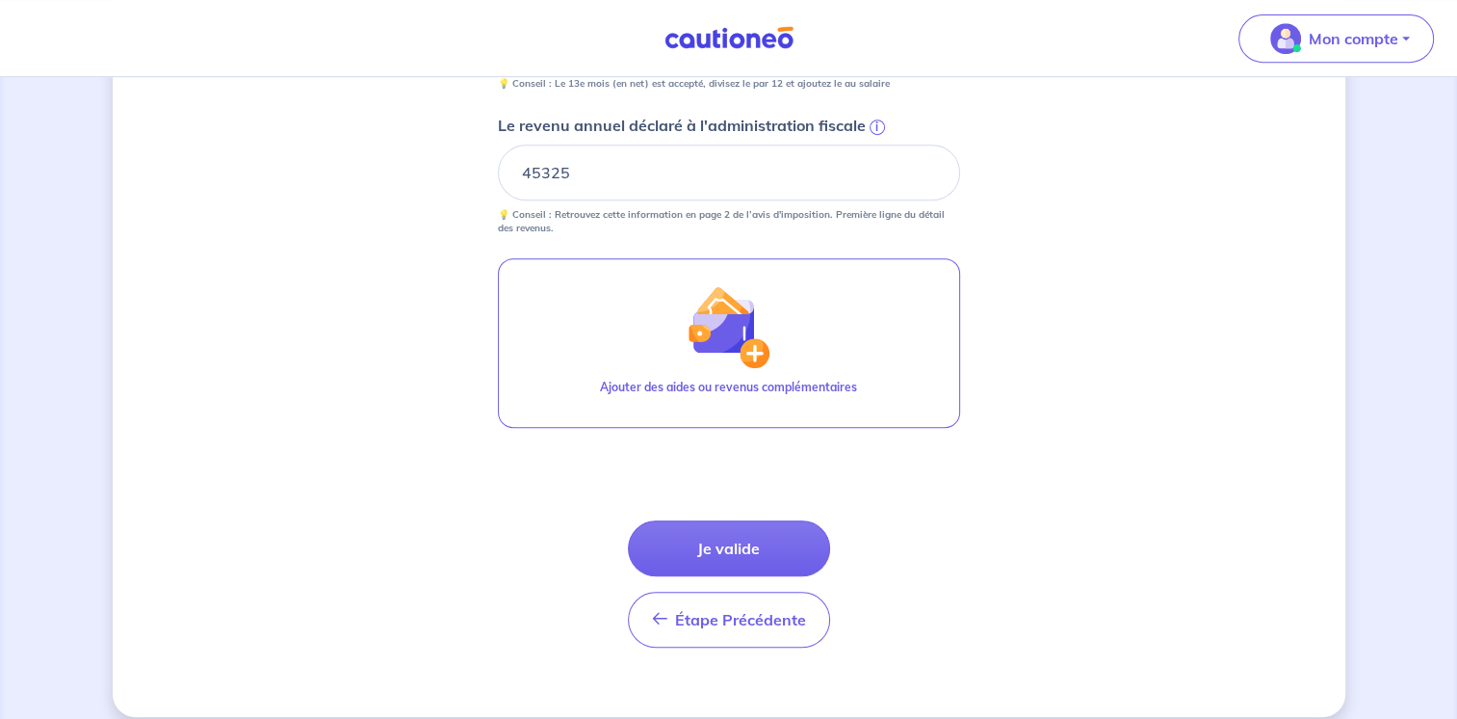
scroll to position [886, 0]
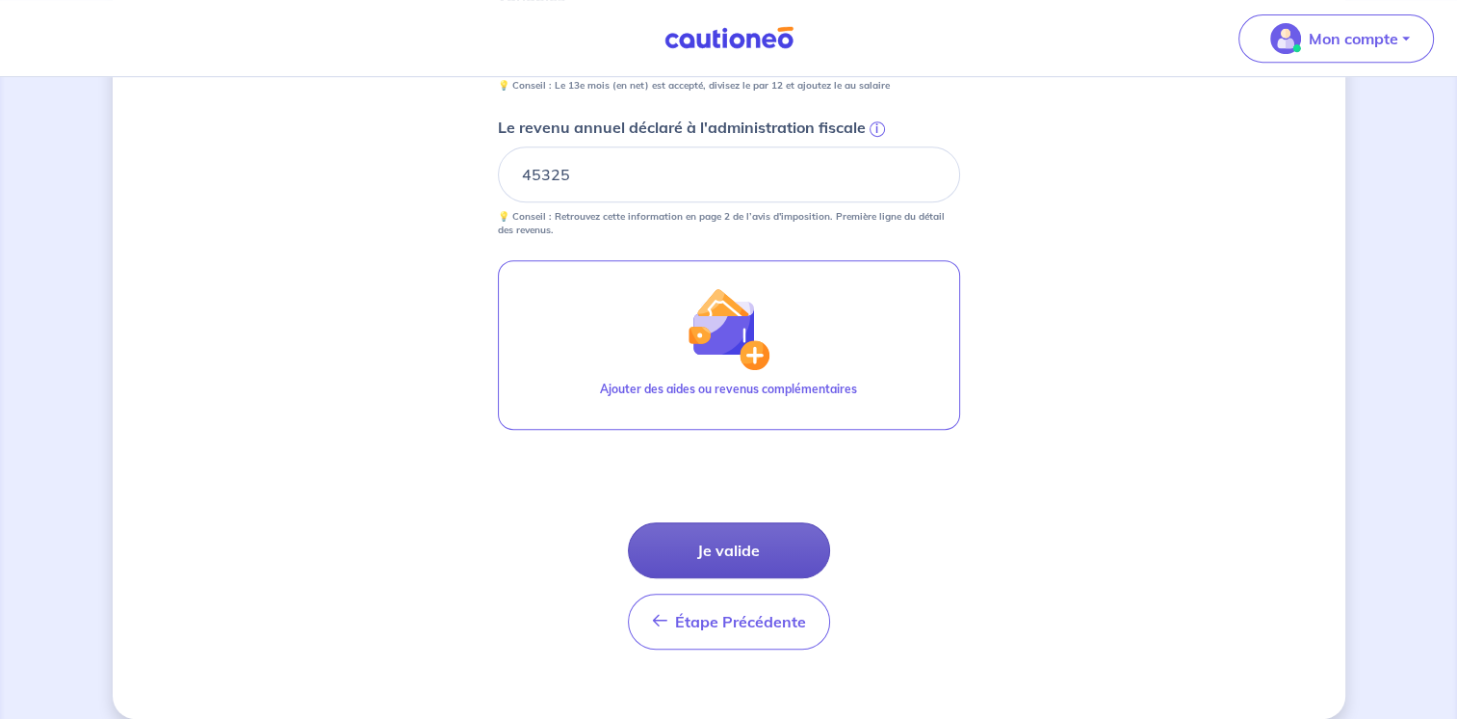
click at [784, 551] on button "Je valide" at bounding box center [729, 550] width 202 height 56
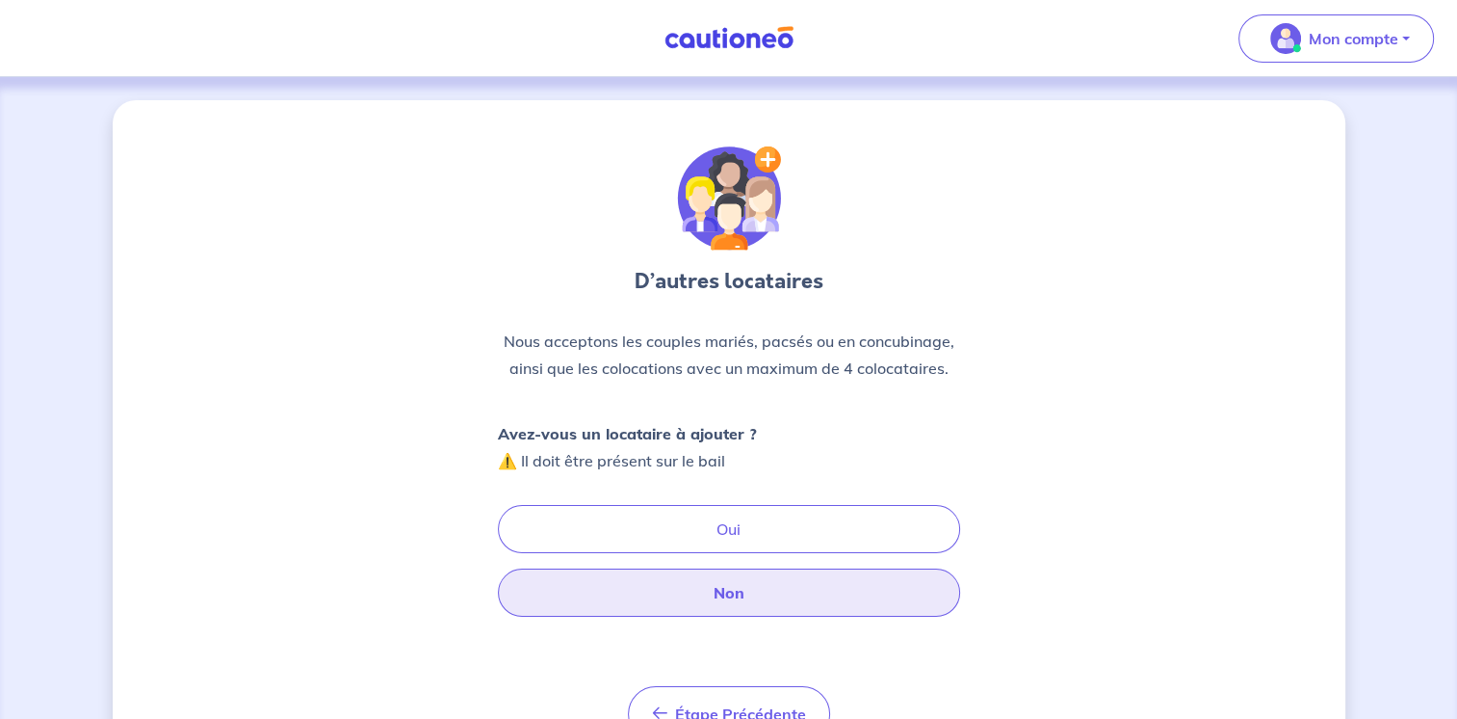
click at [767, 591] on button "Non" at bounding box center [729, 592] width 462 height 48
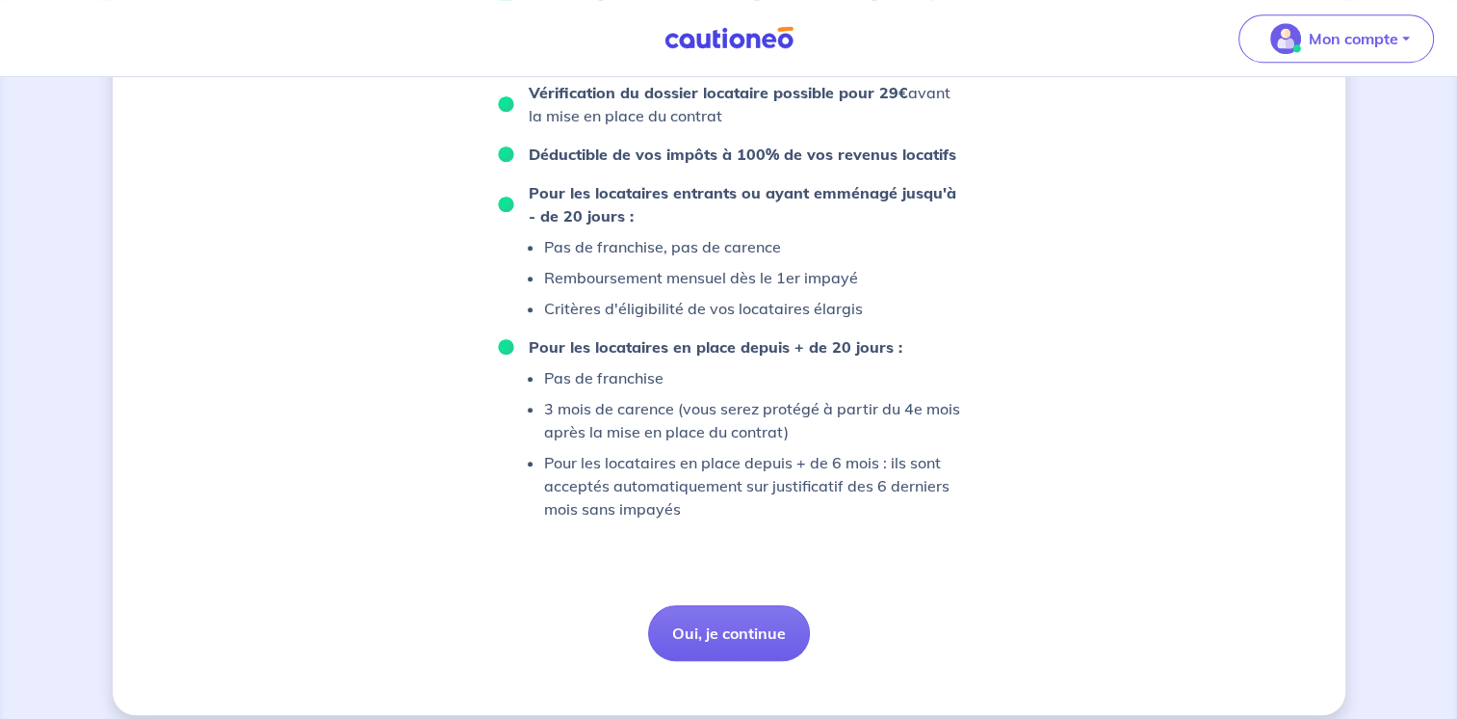
scroll to position [1297, 0]
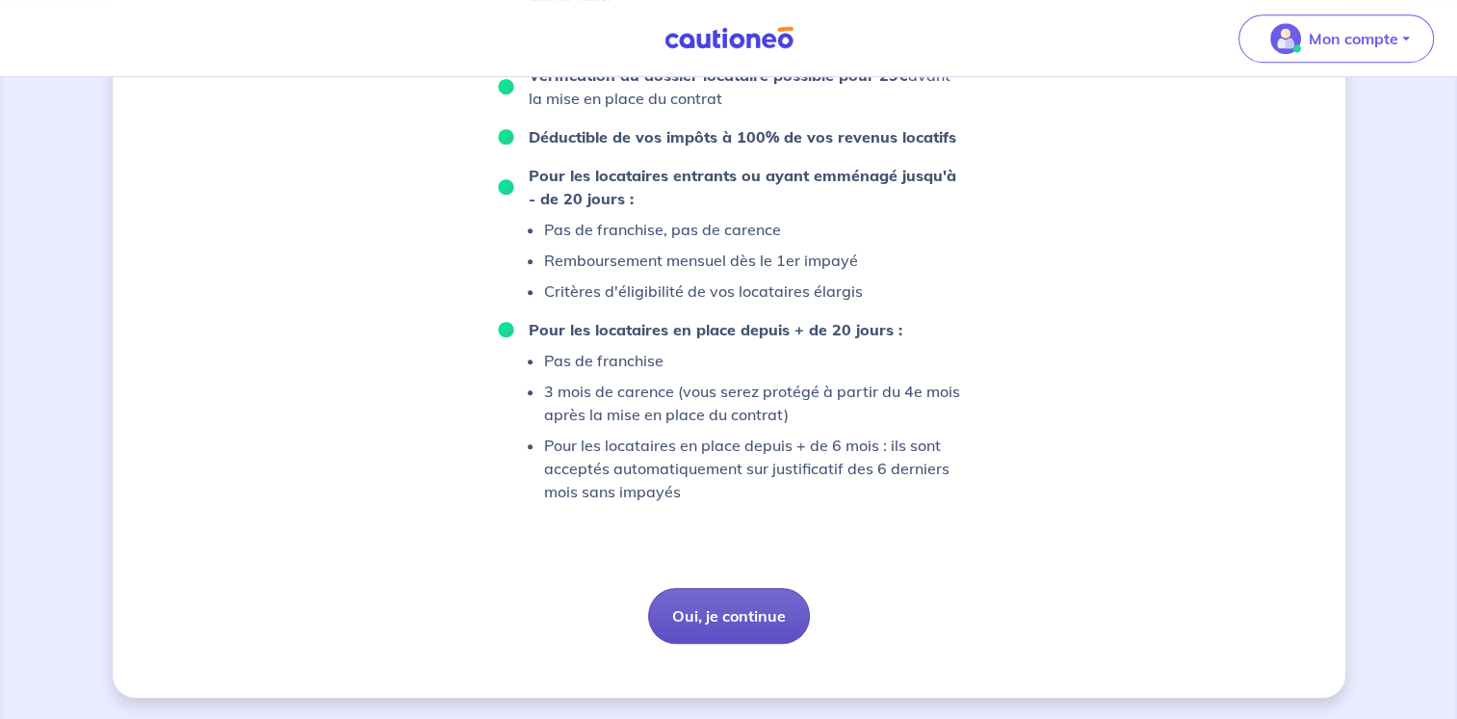
click at [778, 613] on button "Oui, je continue" at bounding box center [729, 616] width 162 height 56
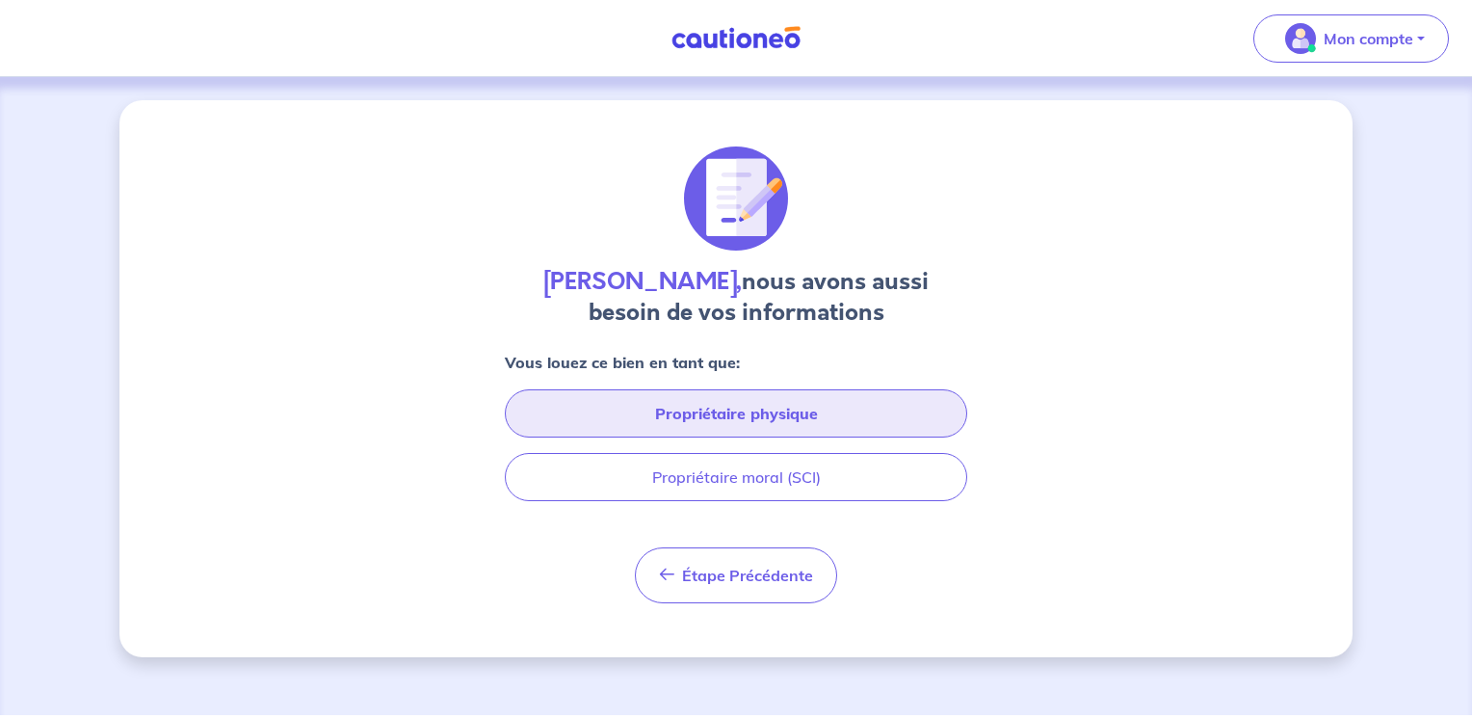
click at [768, 417] on button "Propriétaire physique" at bounding box center [736, 413] width 462 height 48
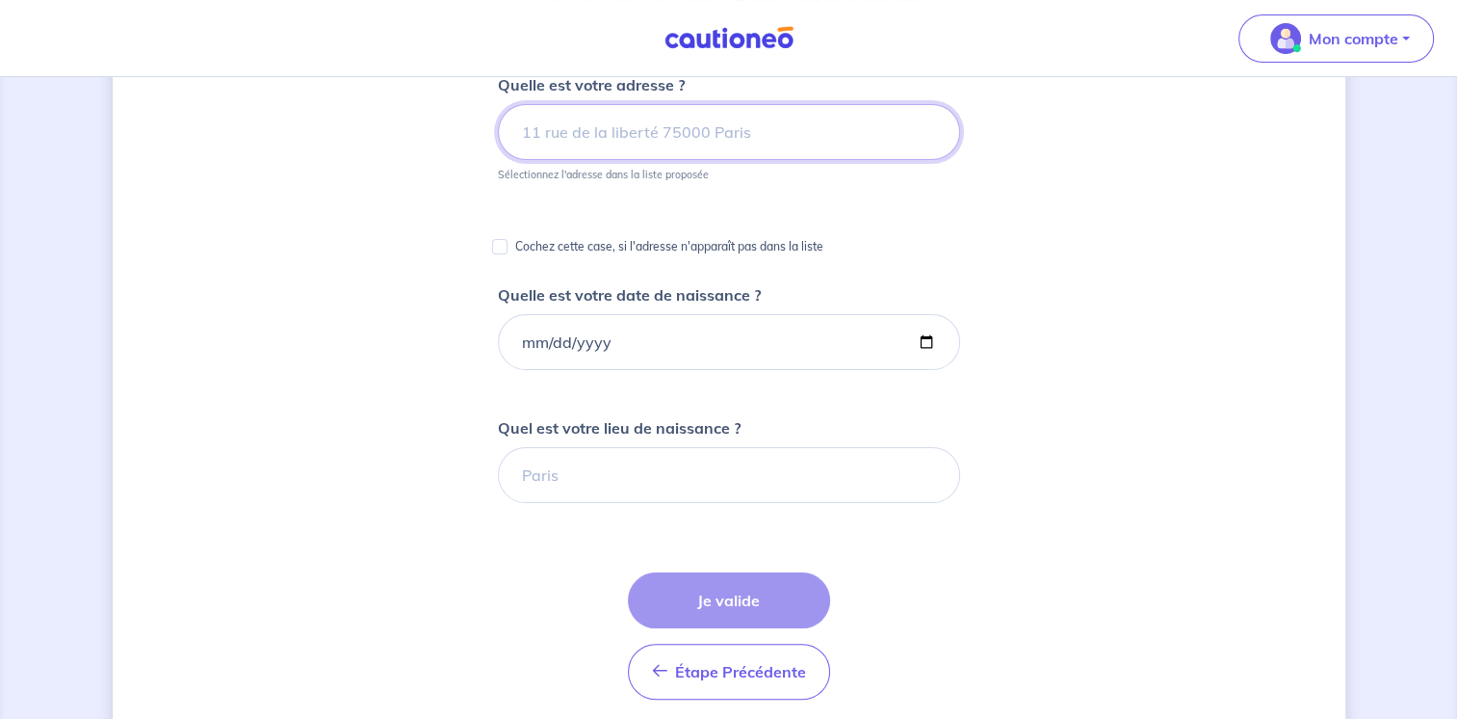
scroll to position [216, 0]
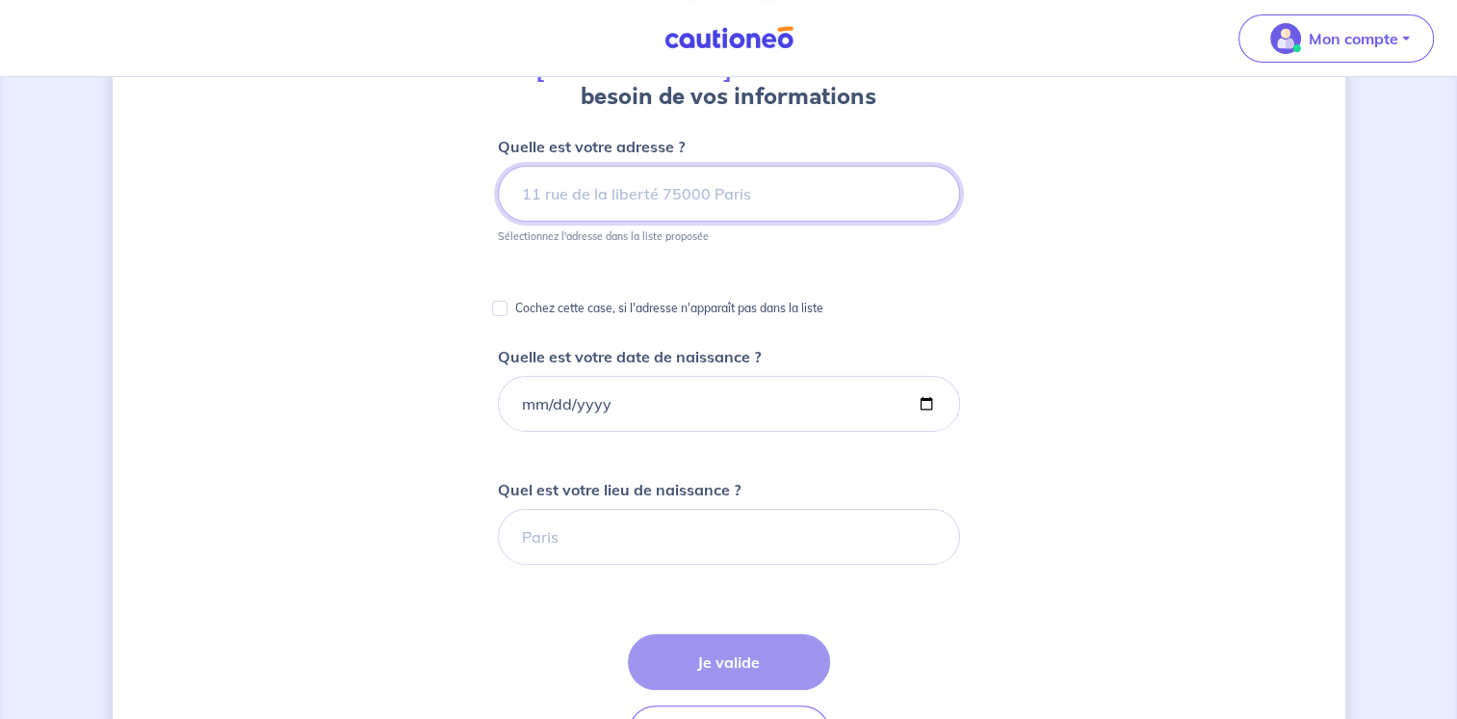
click at [767, 193] on input at bounding box center [729, 194] width 462 height 56
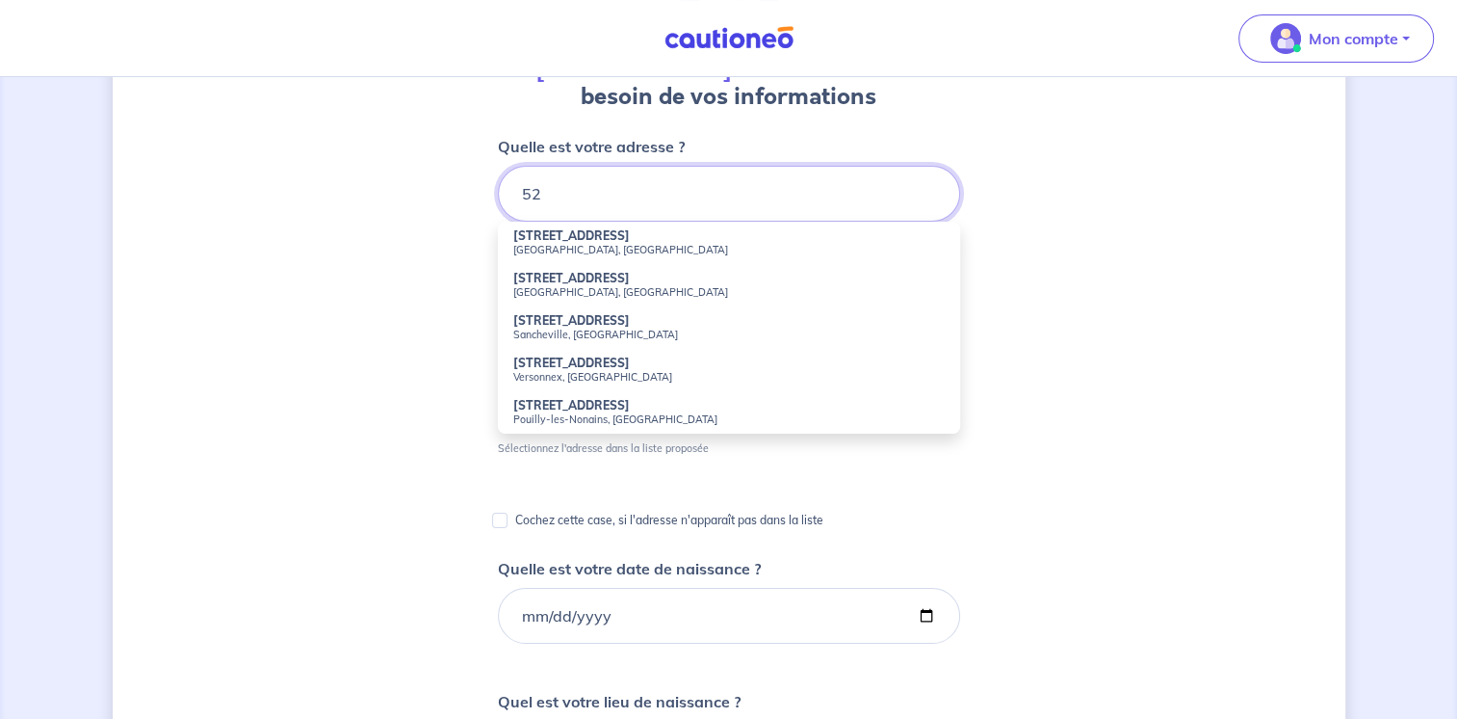
type input "5"
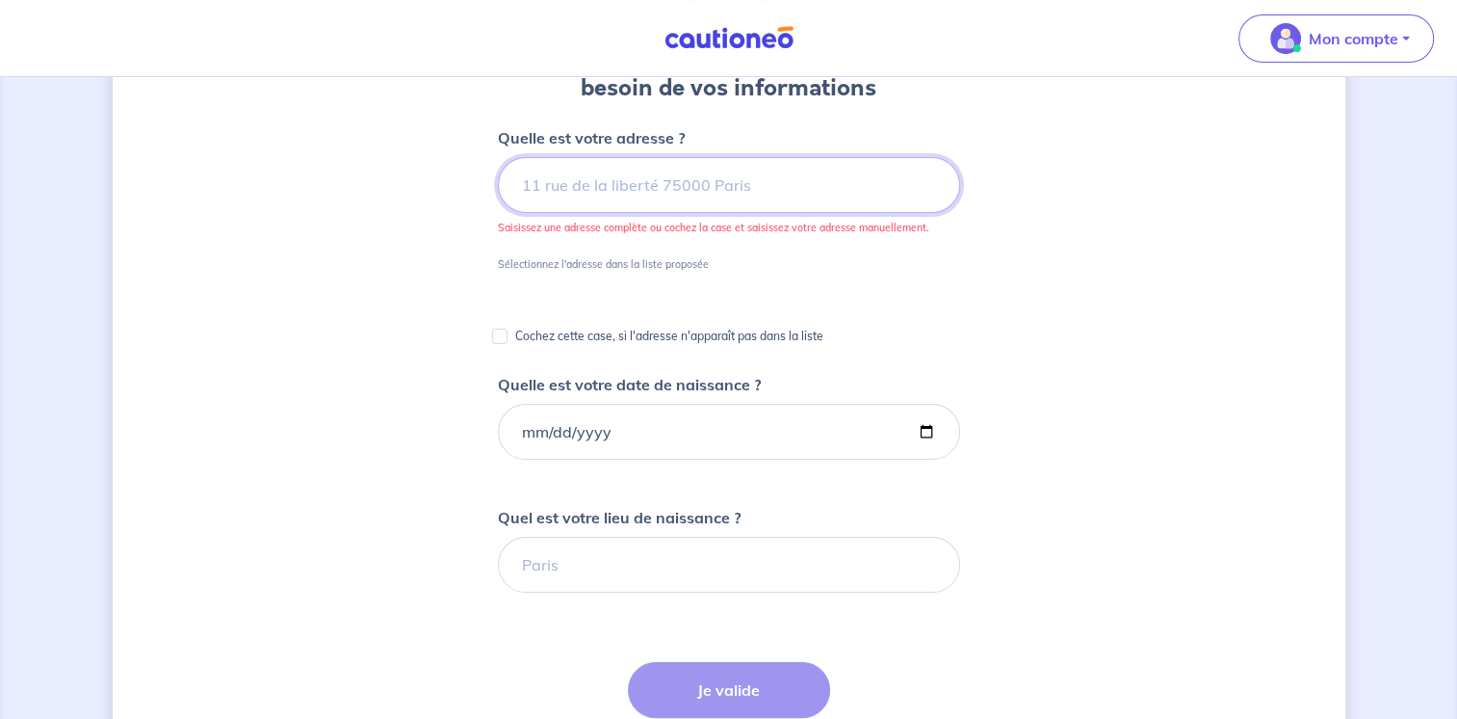
scroll to position [0, 0]
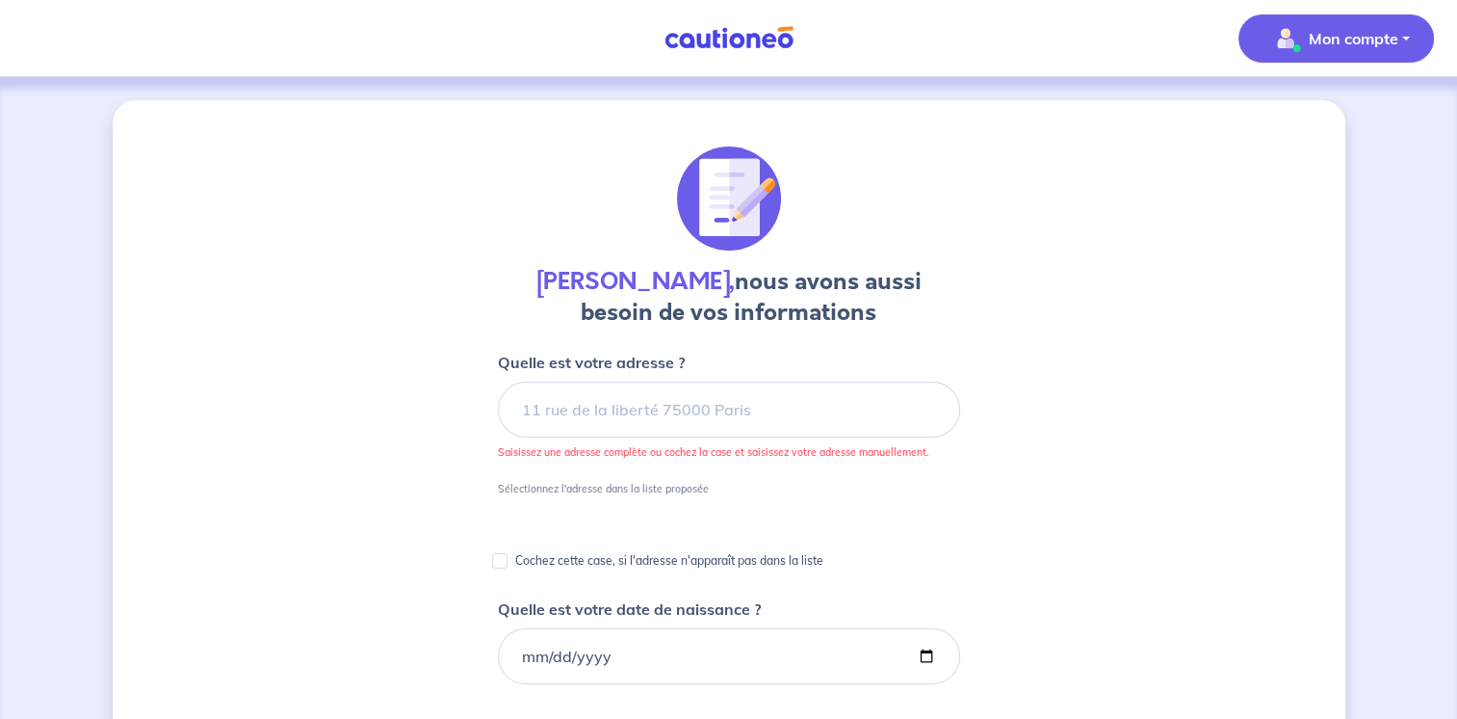
click at [1363, 42] on p "Mon compte" at bounding box center [1354, 38] width 90 height 23
click at [1341, 118] on link "Mes informations" at bounding box center [1317, 119] width 155 height 31
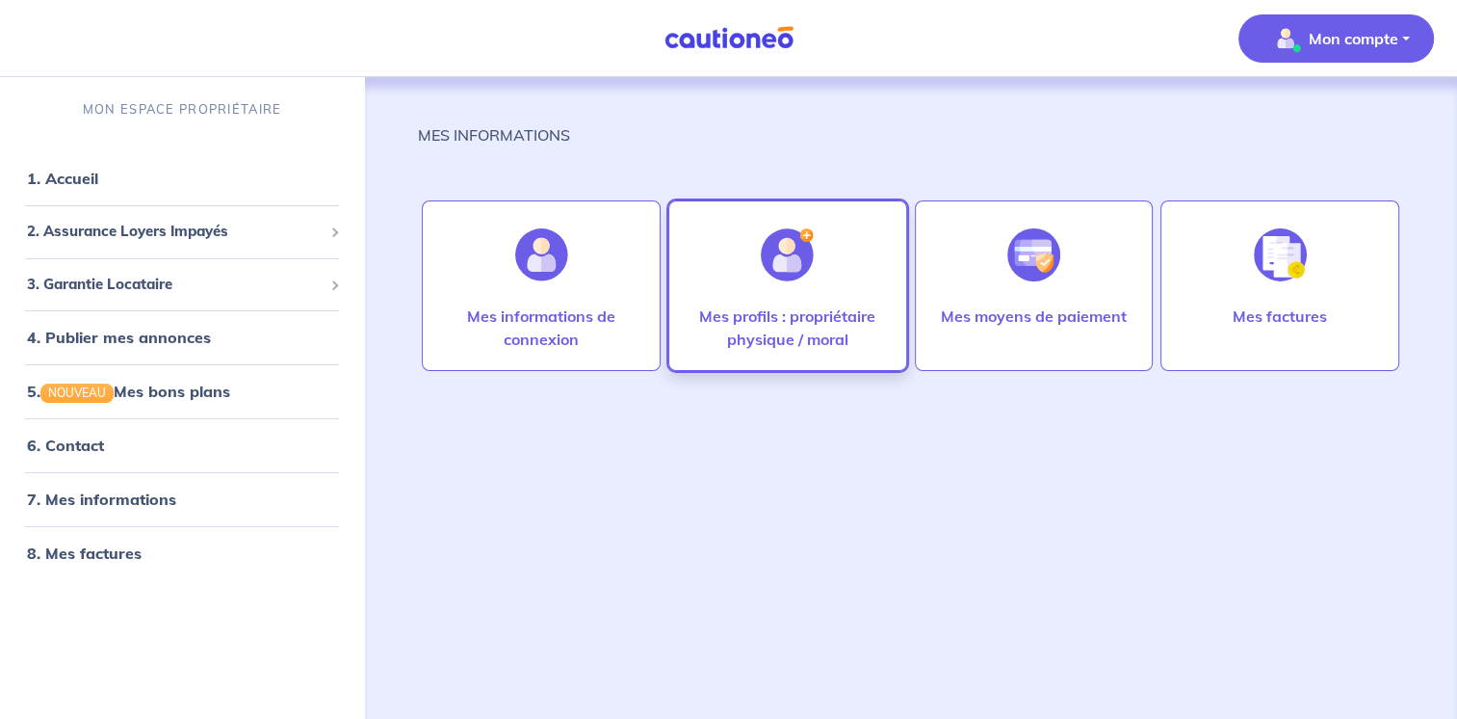
click at [759, 326] on p "Mes profils : propriétaire physique / moral" at bounding box center [788, 327] width 198 height 46
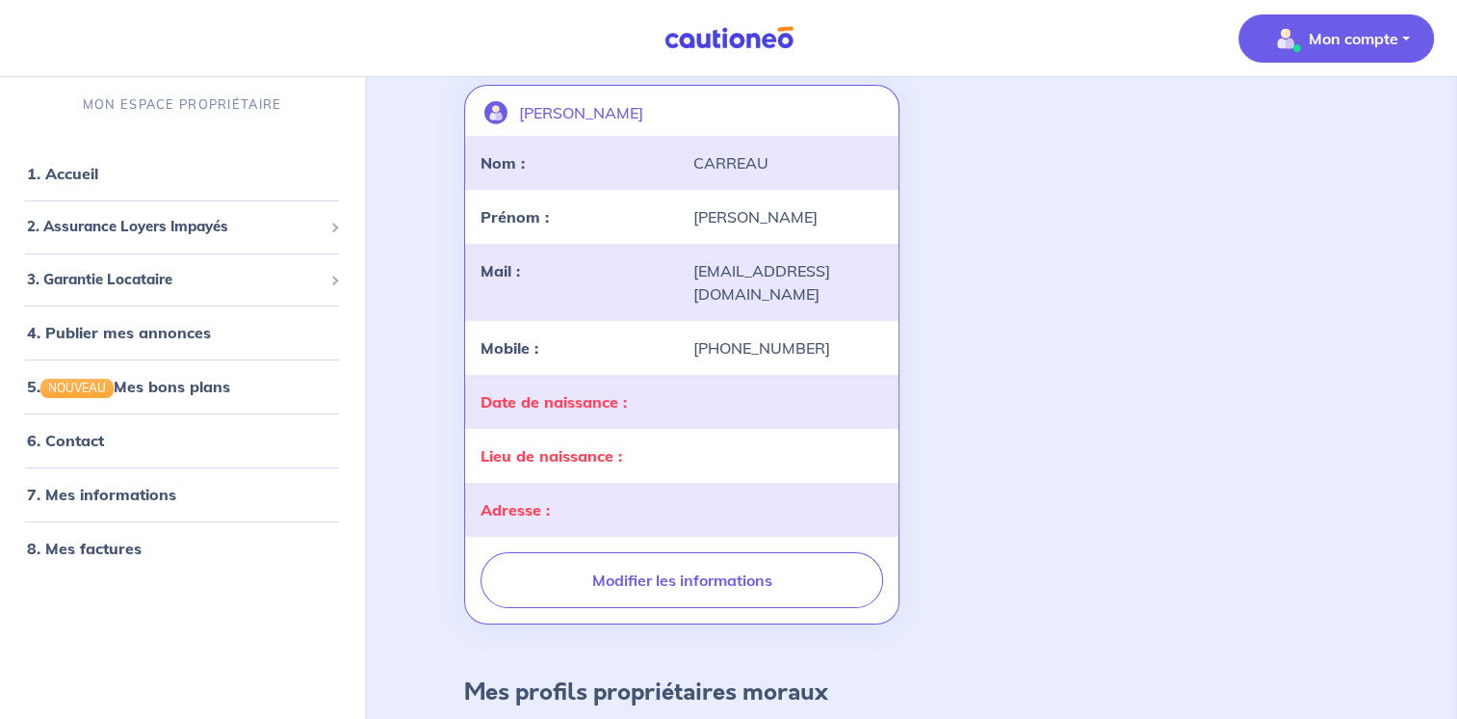
scroll to position [136, 0]
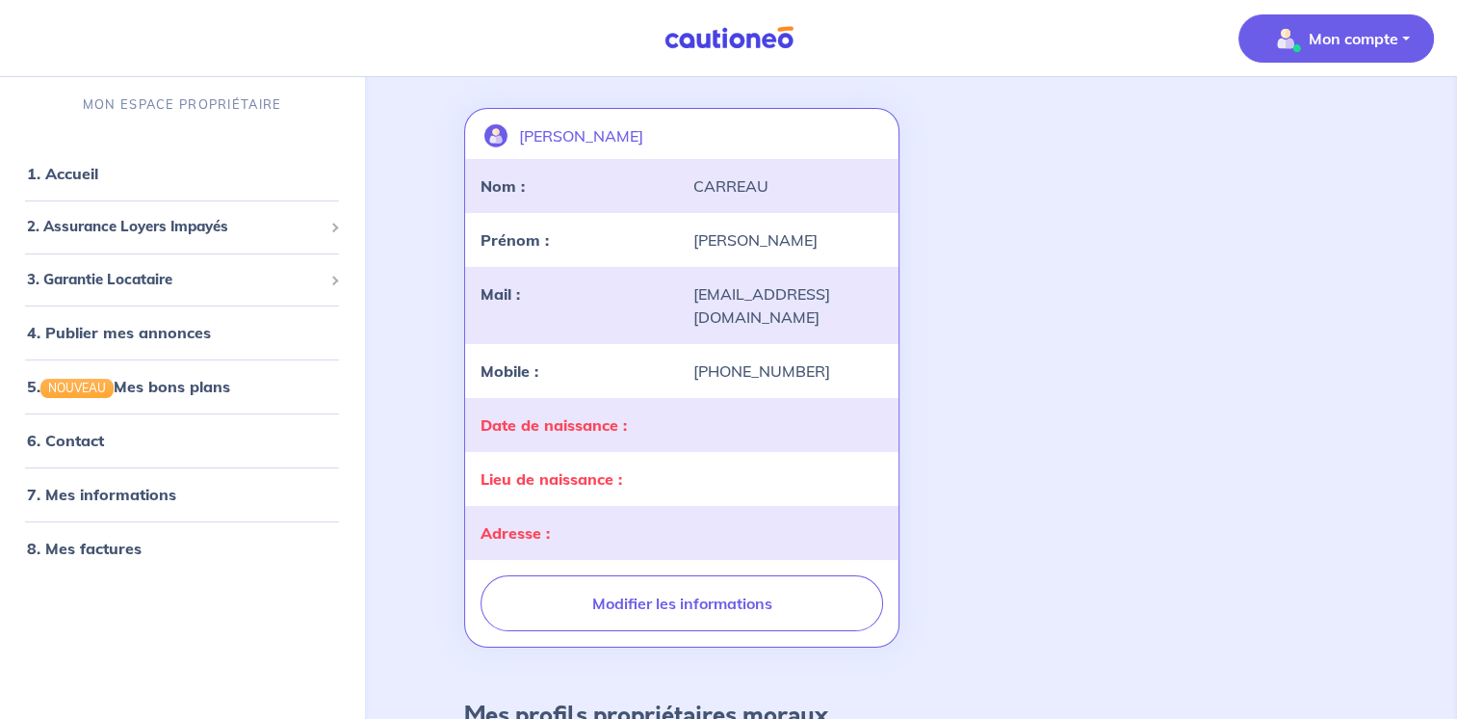
click at [1373, 59] on button "Mon compte" at bounding box center [1337, 38] width 196 height 48
click at [1334, 124] on link "Mes informations" at bounding box center [1317, 119] width 155 height 31
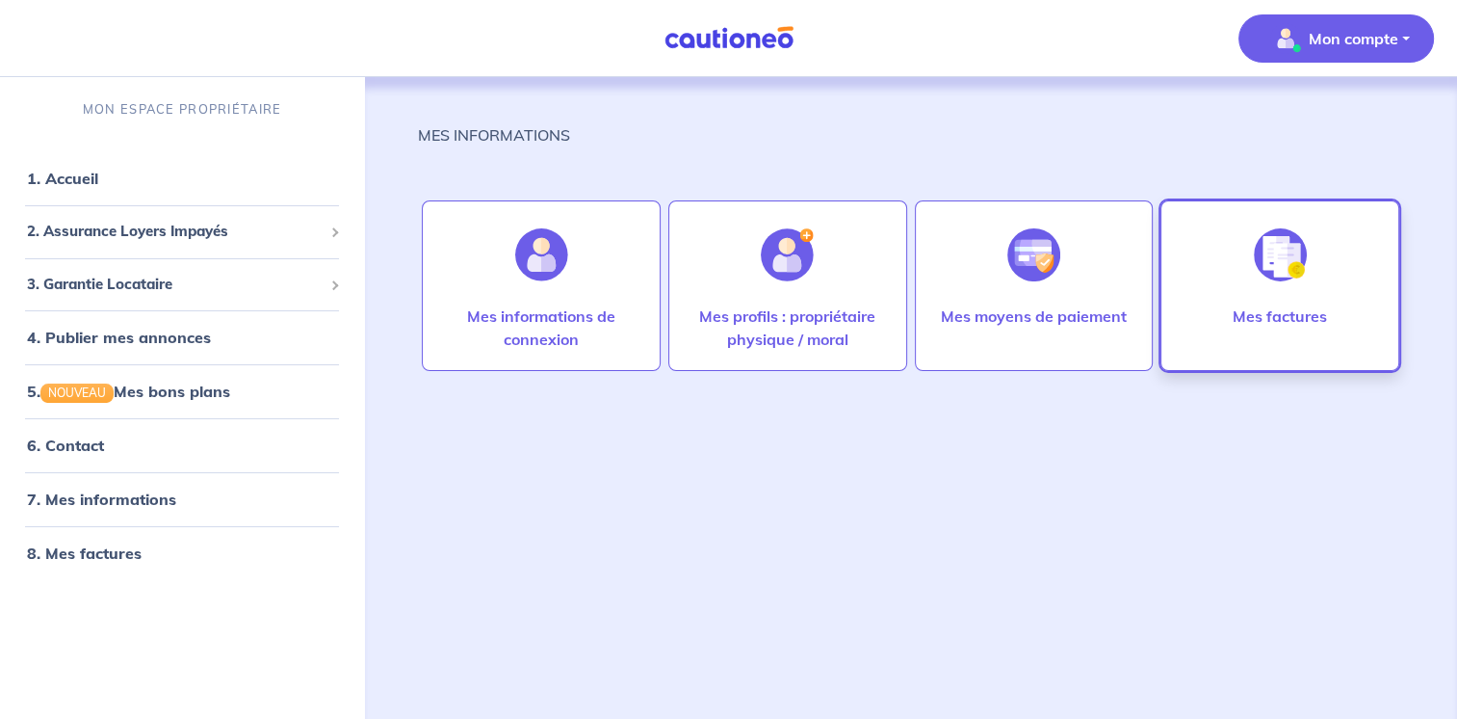
click at [1284, 260] on img at bounding box center [1280, 254] width 53 height 53
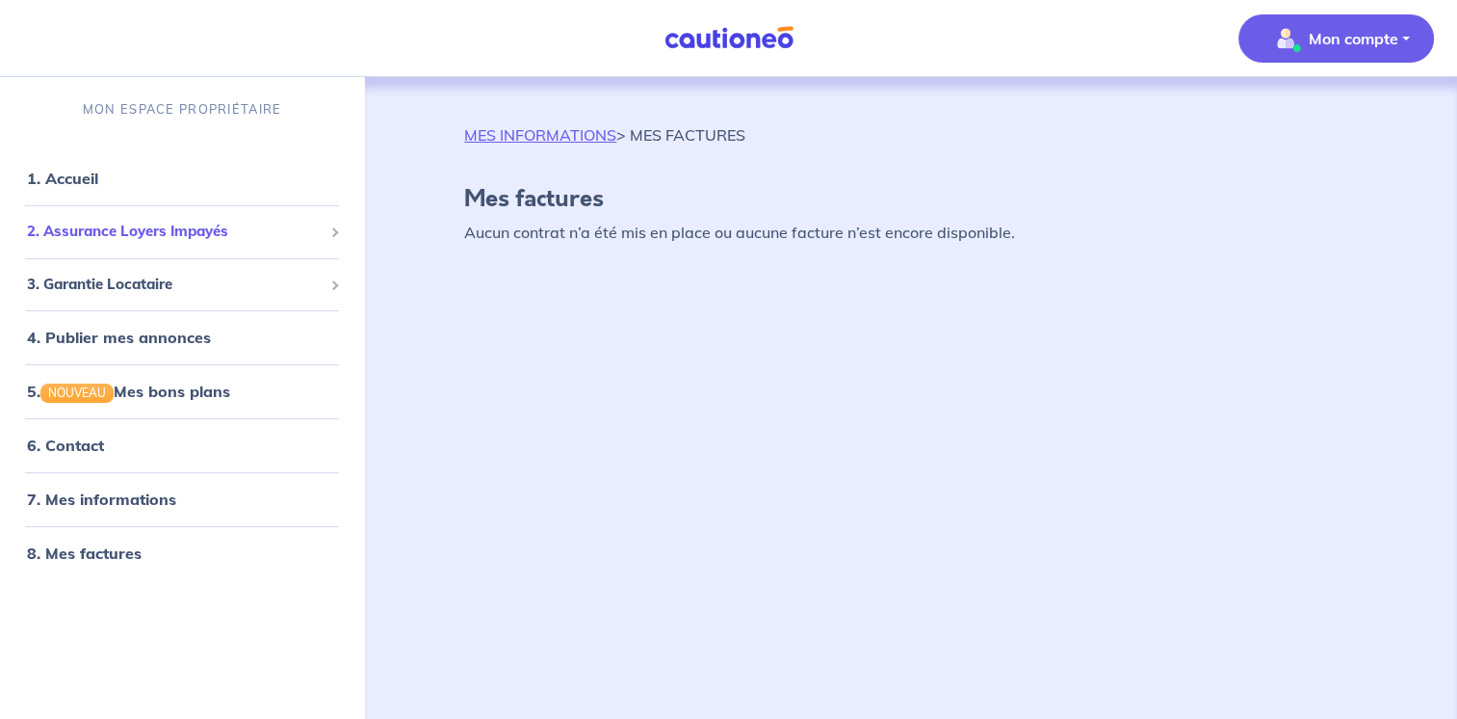
click at [212, 238] on span "2. Assurance Loyers Impayés" at bounding box center [175, 232] width 296 height 22
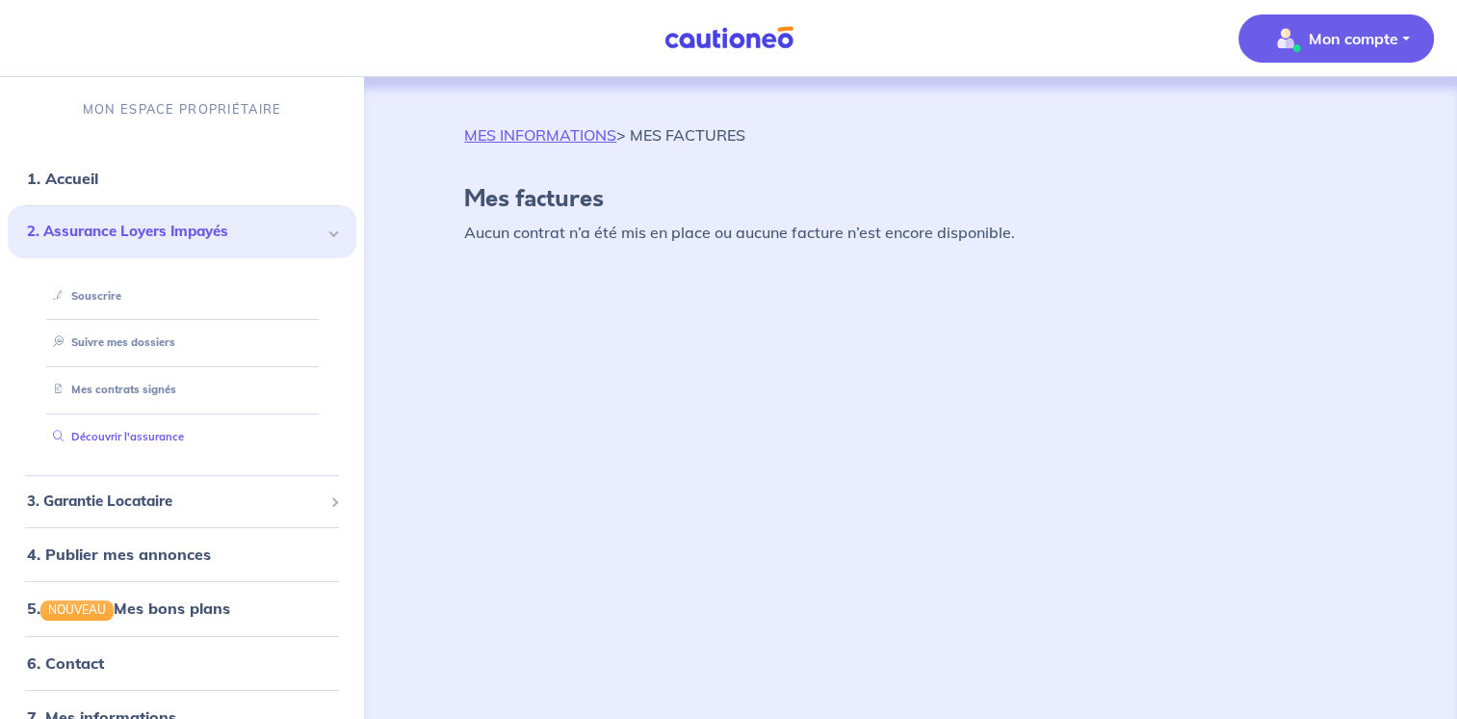
click at [146, 440] on link "Découvrir l'assurance" at bounding box center [114, 436] width 139 height 13
click at [1337, 44] on p "Mon compte" at bounding box center [1354, 38] width 90 height 23
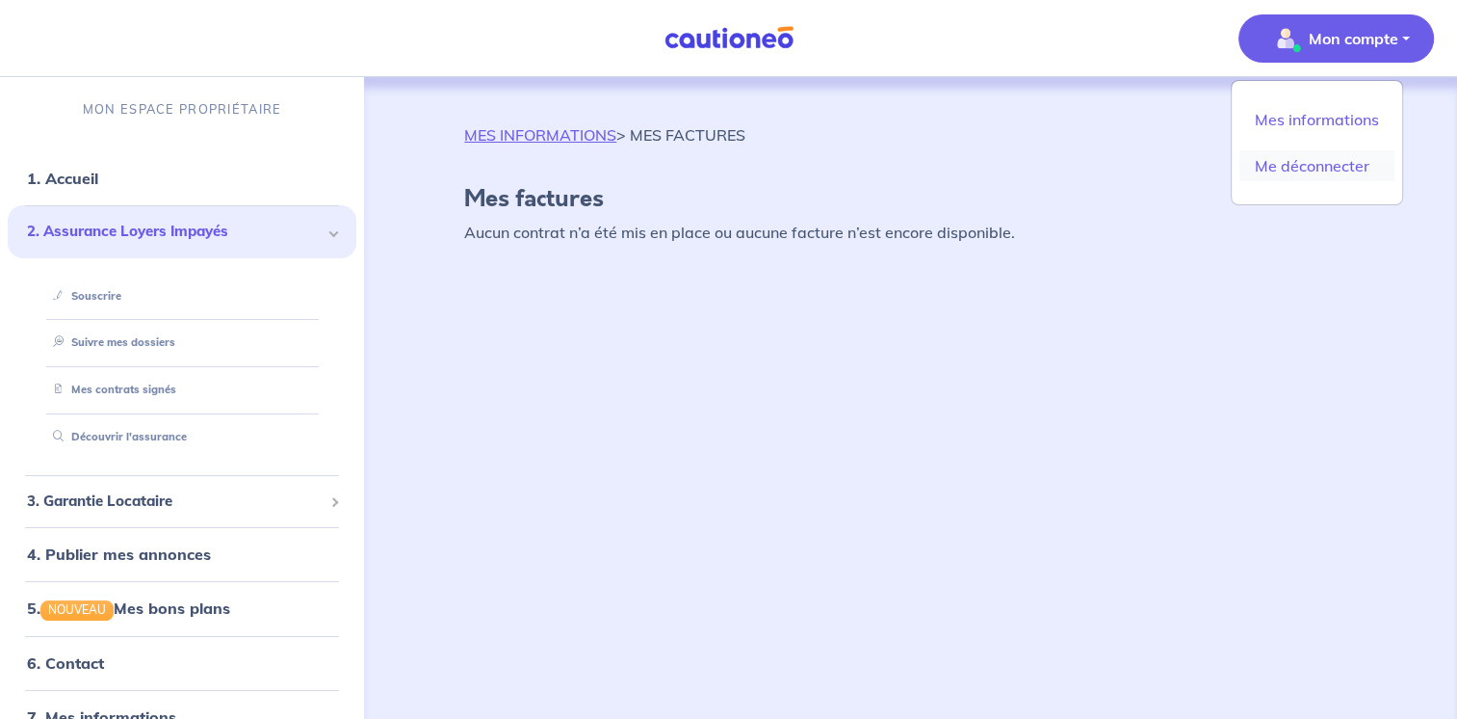
click at [1298, 166] on link "Me déconnecter" at bounding box center [1317, 165] width 155 height 31
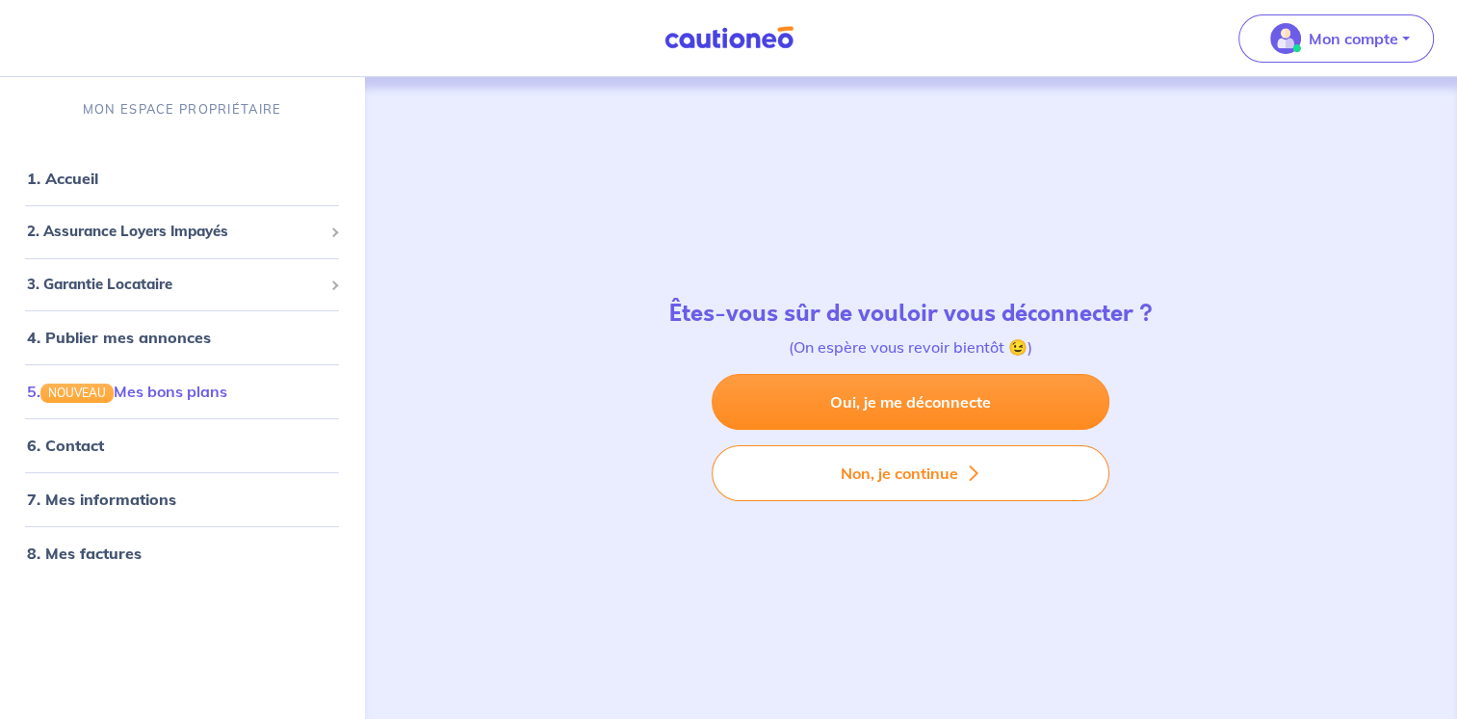
click at [146, 391] on link "5. NOUVEAU Mes bons plans" at bounding box center [127, 390] width 200 height 19
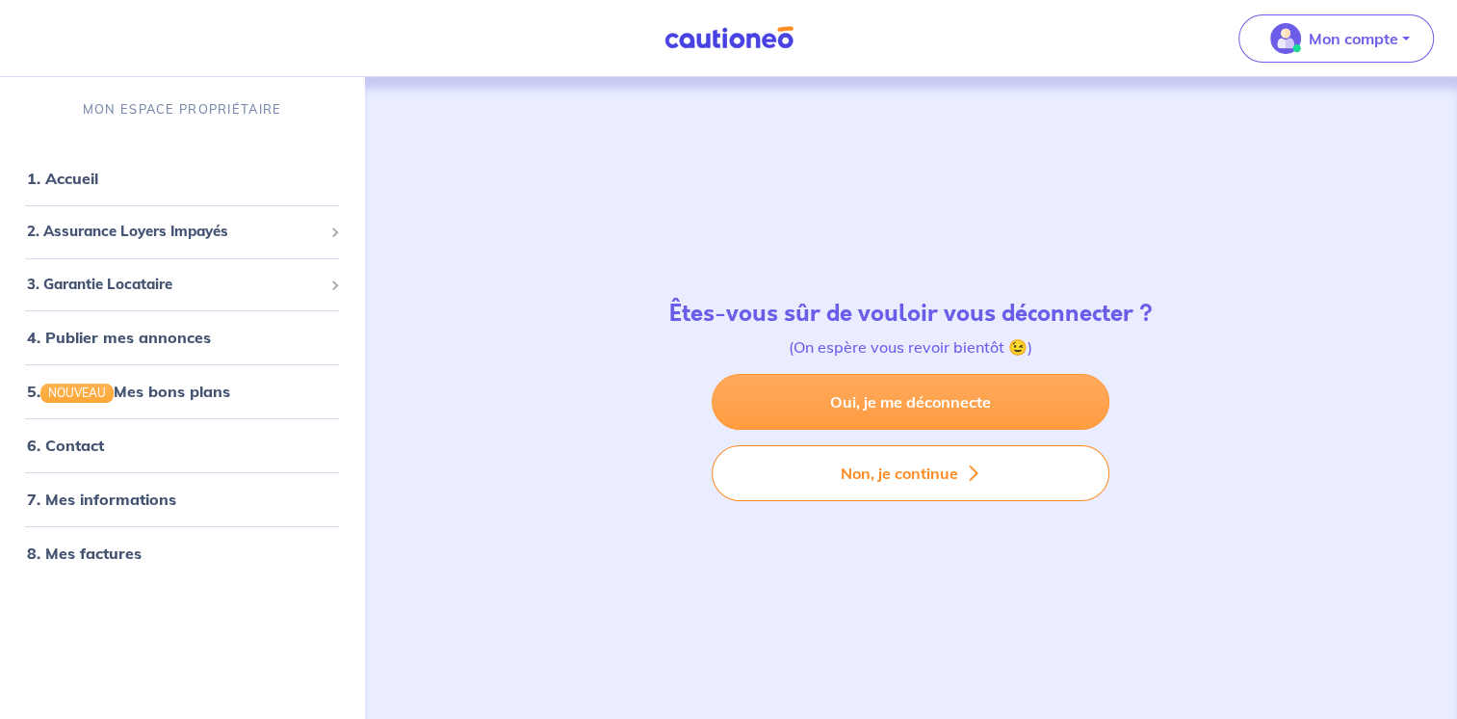
click at [885, 392] on link "Oui, je me déconnecte" at bounding box center [911, 402] width 398 height 56
